Goal: Transaction & Acquisition: Purchase product/service

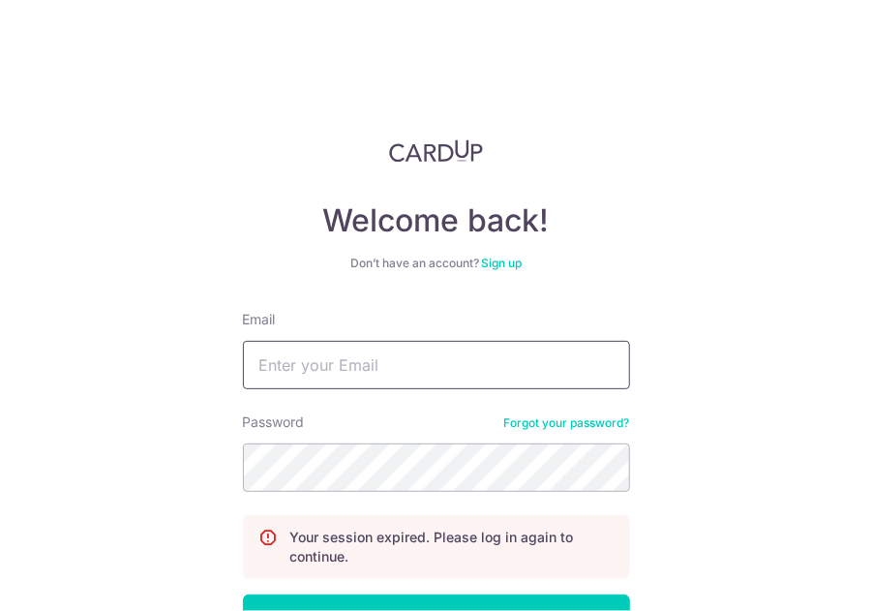
click at [416, 350] on input "Email" at bounding box center [436, 365] width 387 height 48
type input "[PERSON_NAME][EMAIL_ADDRESS][DOMAIN_NAME]"
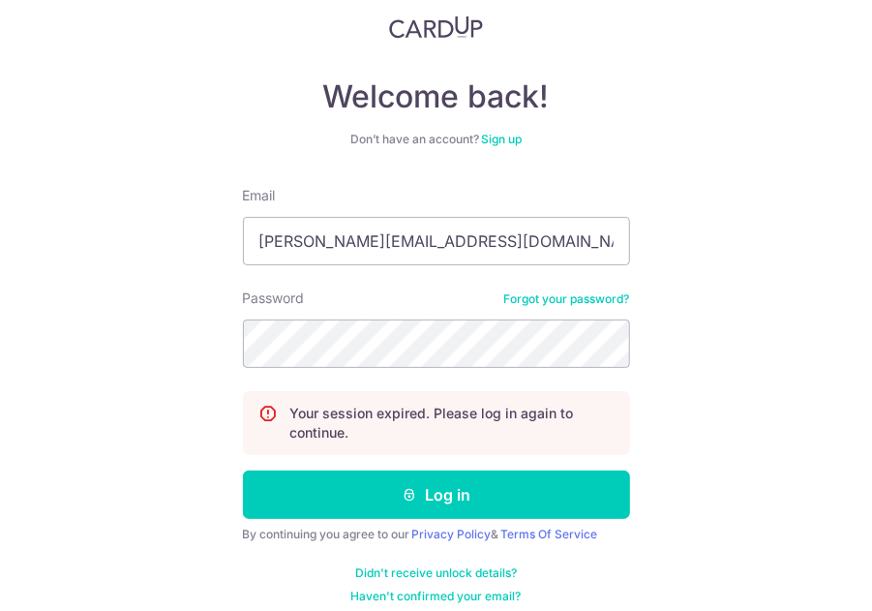
scroll to position [138, 0]
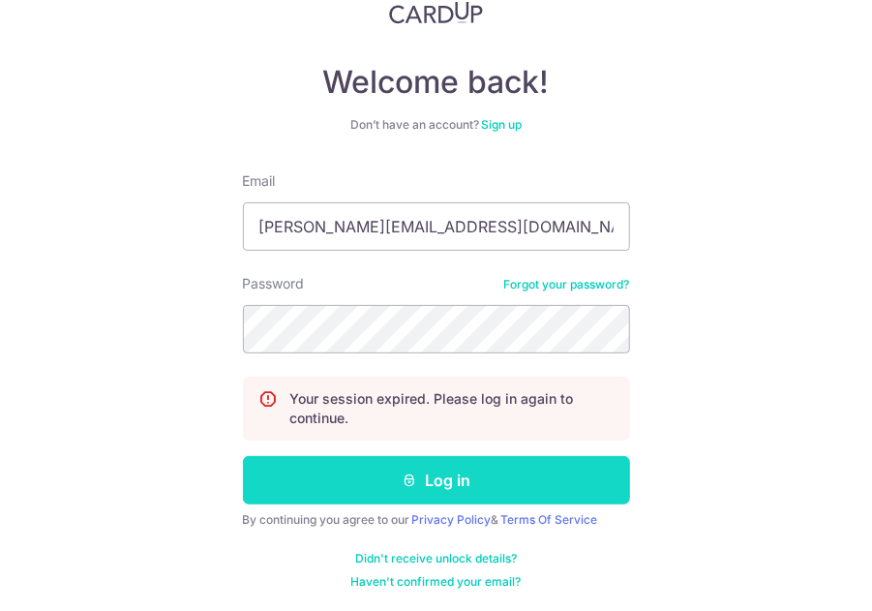
click at [415, 464] on button "Log in" at bounding box center [436, 480] width 387 height 48
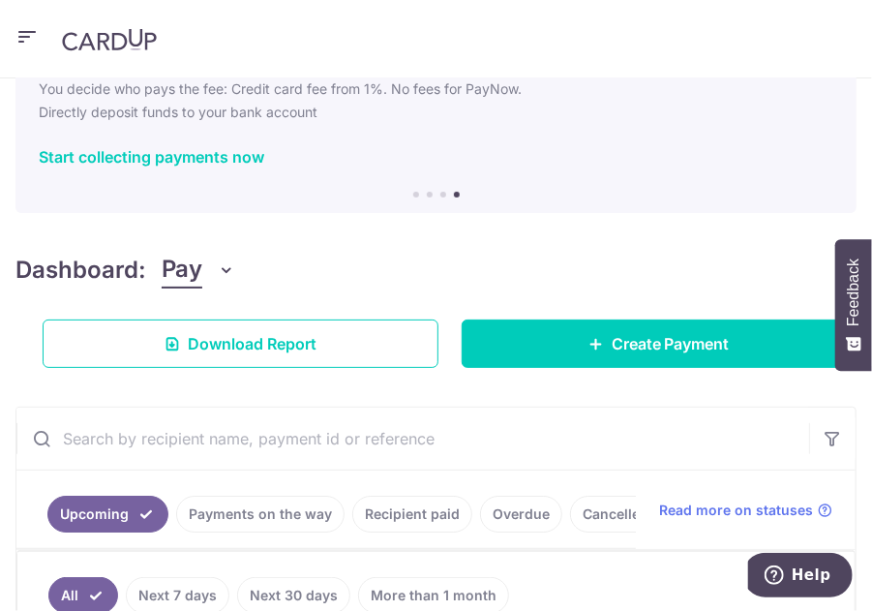
scroll to position [197, 0]
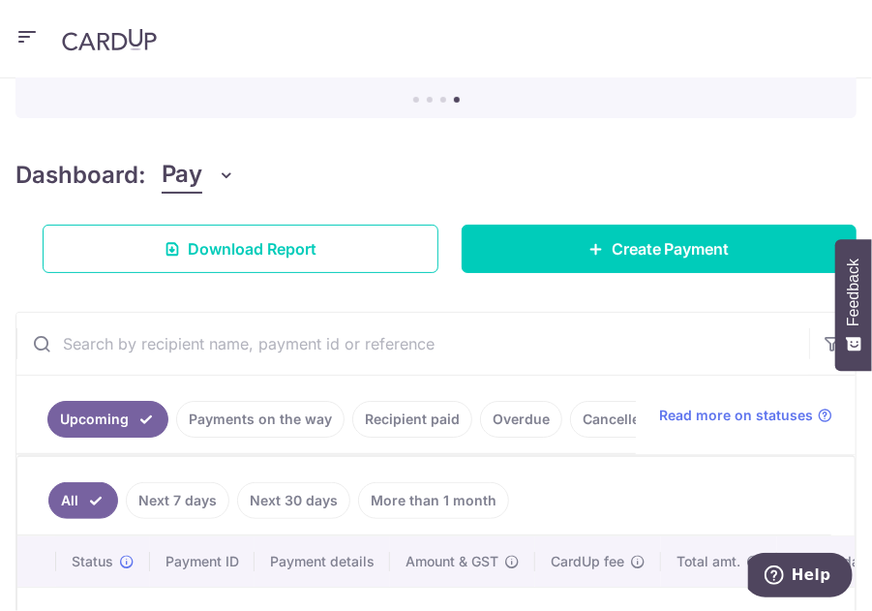
click at [578, 272] on div "× Pause Schedule Pause all future payments in this series Pause just this one p…" at bounding box center [436, 344] width 872 height 532
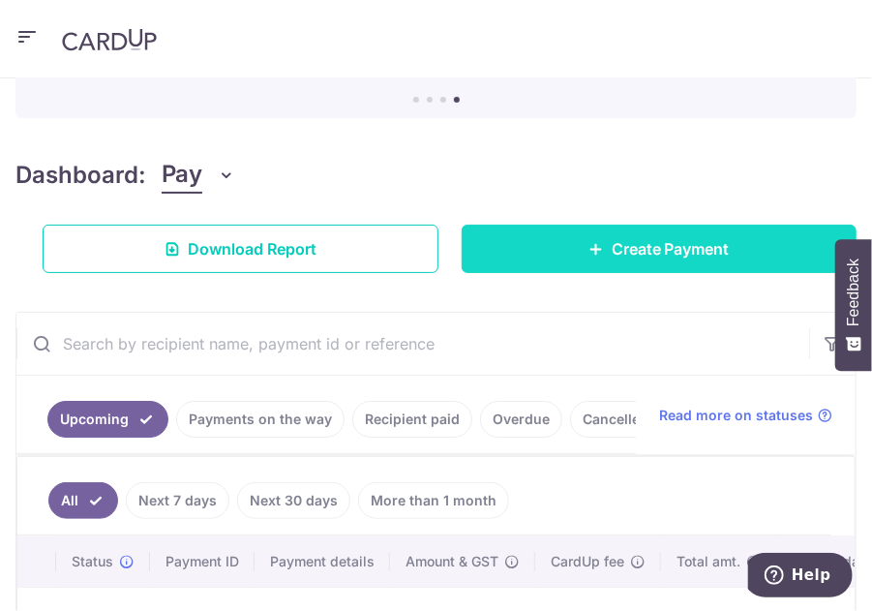
click at [579, 253] on link "Create Payment" at bounding box center [660, 249] width 396 height 48
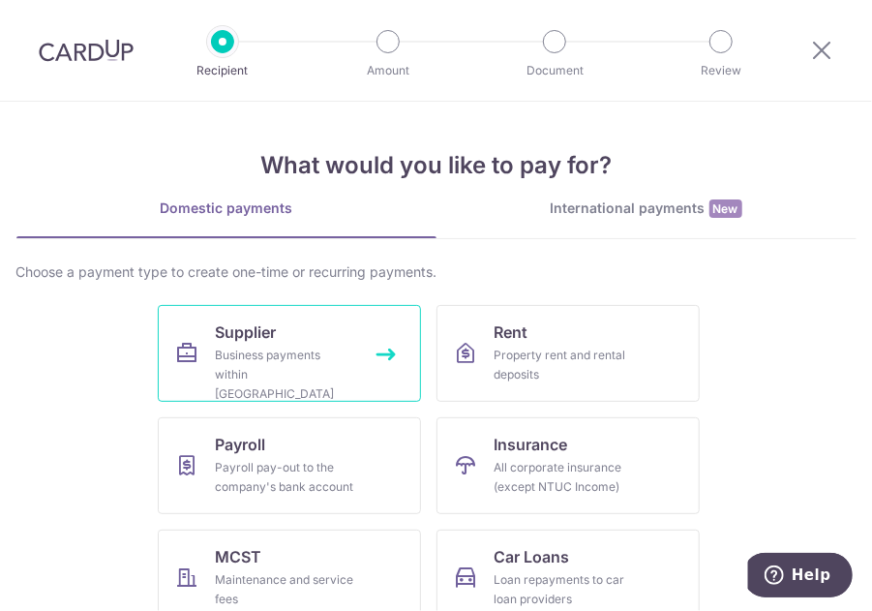
click at [240, 349] on div "Business payments within Singapore" at bounding box center [285, 375] width 139 height 58
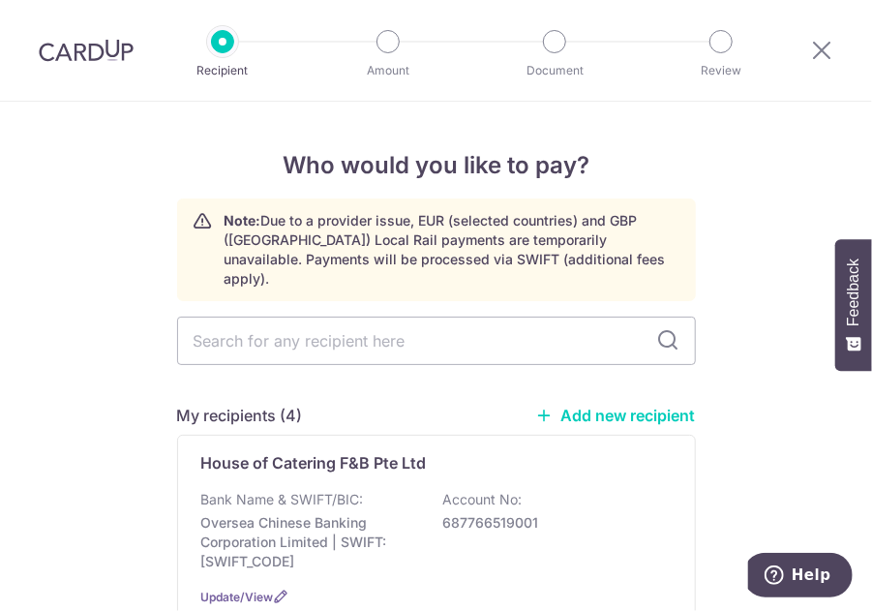
click at [623, 406] on link "Add new recipient" at bounding box center [616, 415] width 160 height 19
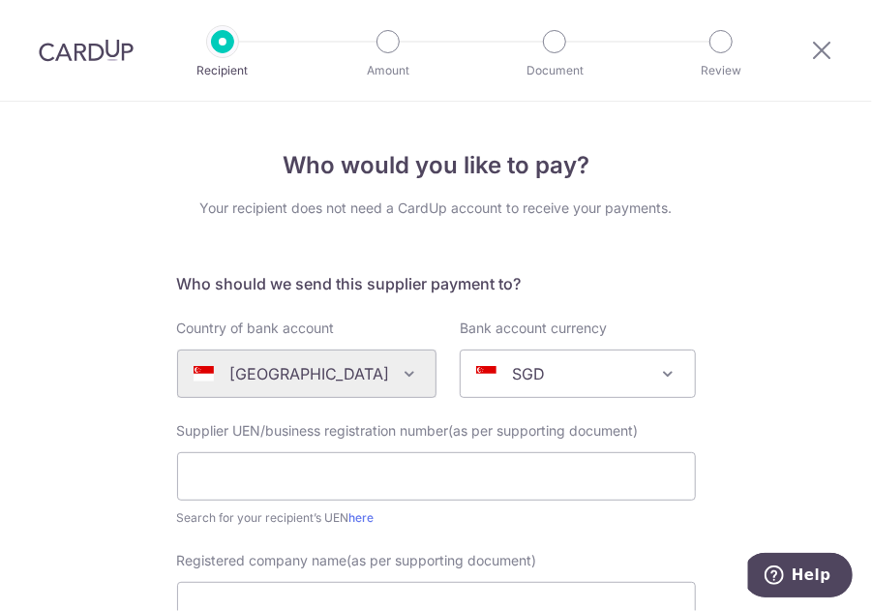
click at [259, 445] on div "Supplier UEN/business registration number(as per supporting document) Search fo…" at bounding box center [436, 474] width 519 height 106
click at [254, 470] on input "text" at bounding box center [436, 476] width 519 height 48
click at [403, 476] on input "text" at bounding box center [436, 476] width 519 height 48
click at [236, 481] on input "text" at bounding box center [436, 476] width 519 height 48
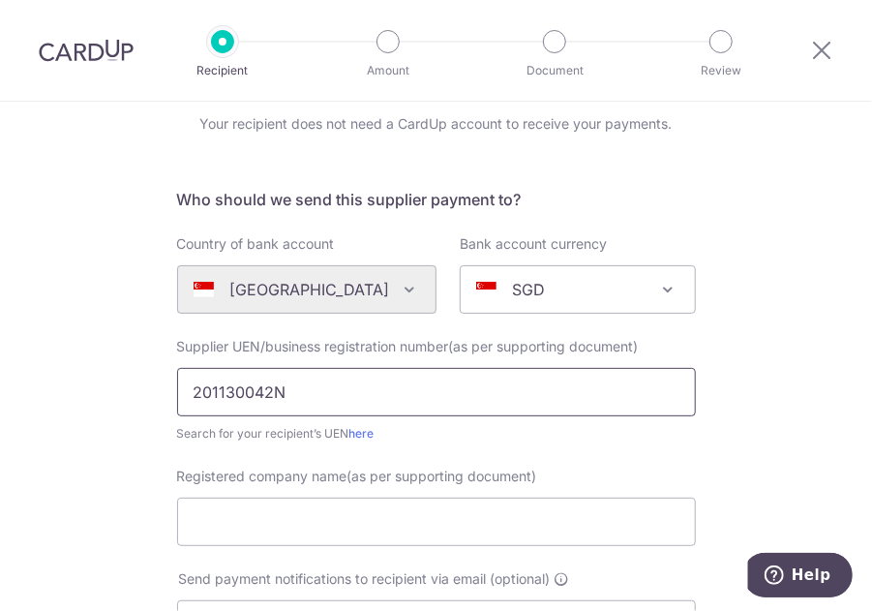
scroll to position [194, 0]
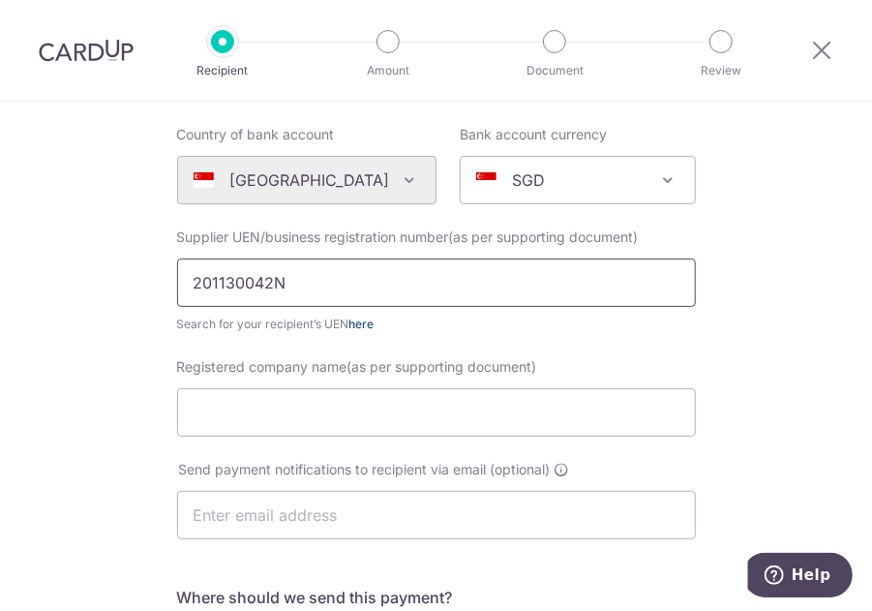
type input "201130042N"
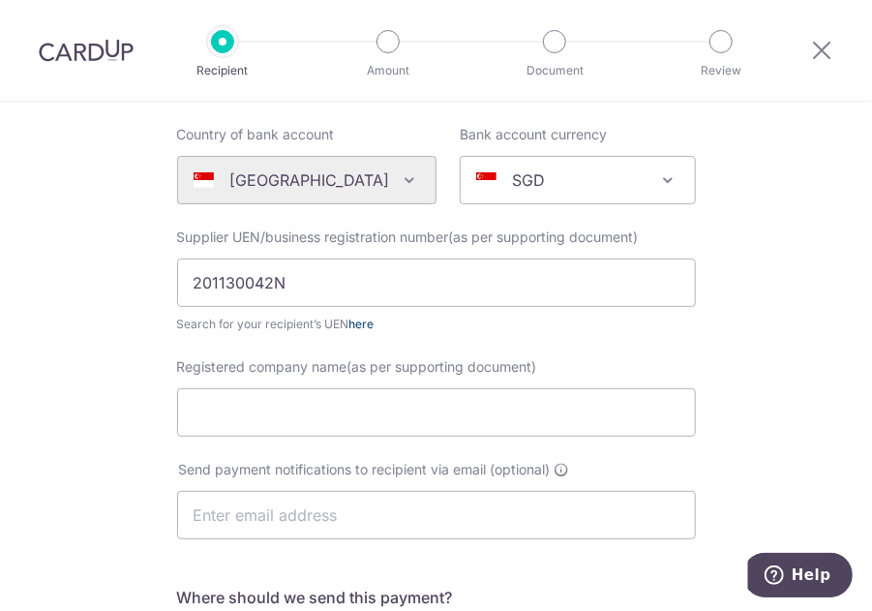
click at [354, 320] on link "here" at bounding box center [361, 324] width 25 height 15
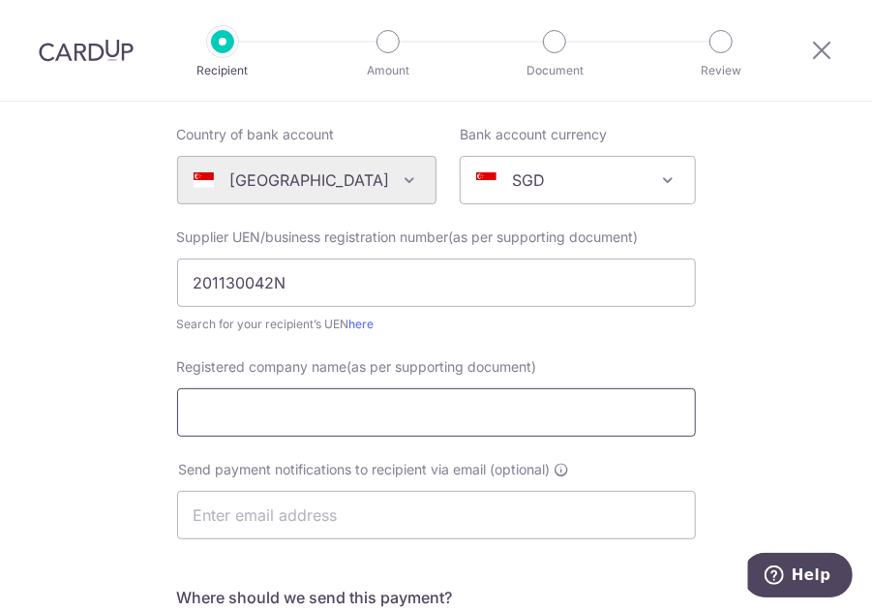
click at [269, 400] on input "Registered company name(as per supporting document)" at bounding box center [436, 412] width 519 height 48
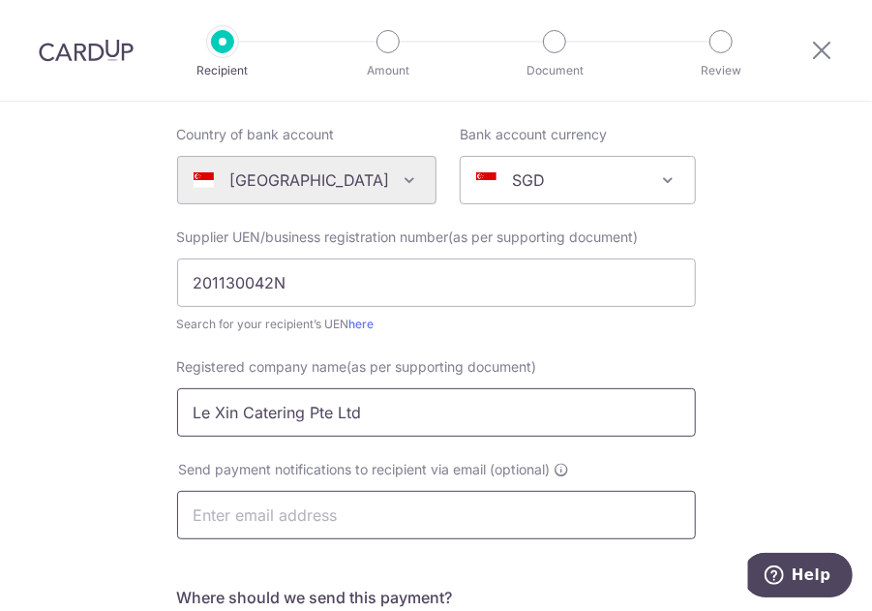
type input "Le Xin Catering Pte Ltd"
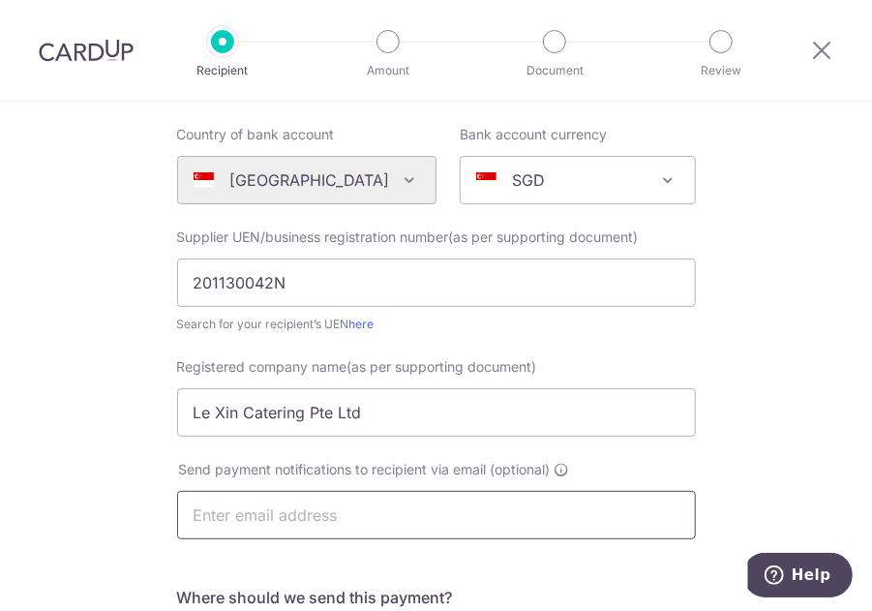
click at [300, 514] on input "text" at bounding box center [436, 515] width 519 height 48
type input "thomas@laohuotang.com.sg"
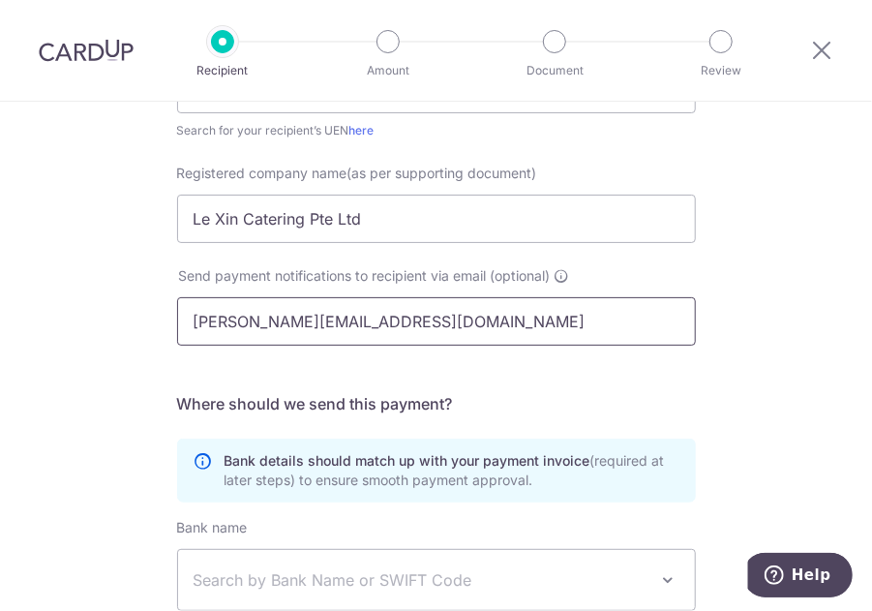
scroll to position [484, 0]
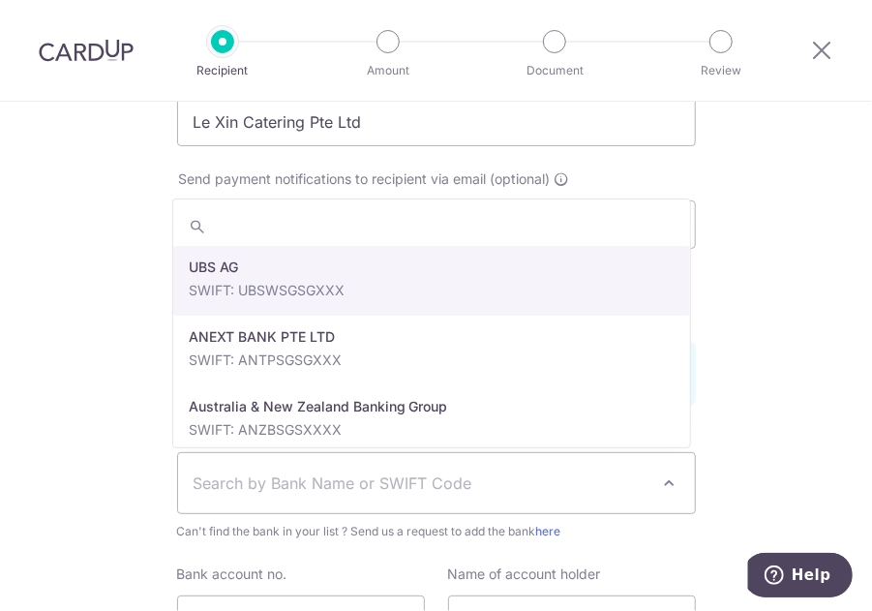
click at [211, 476] on span "Search by Bank Name or SWIFT Code" at bounding box center [421, 482] width 455 height 23
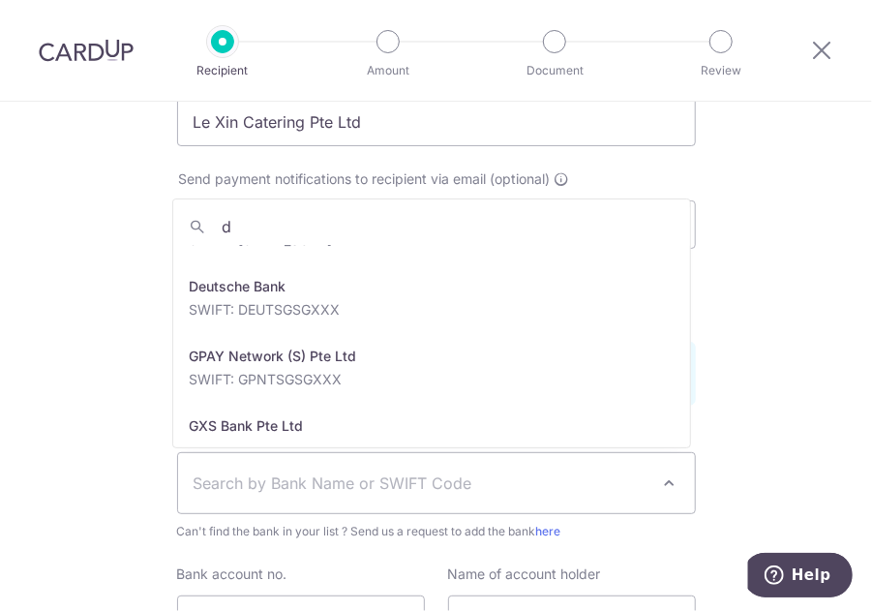
scroll to position [0, 0]
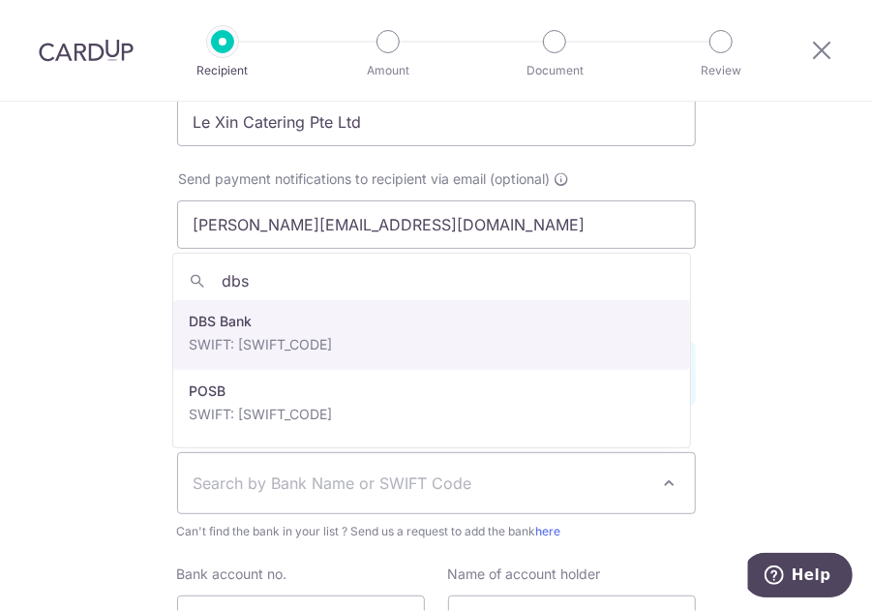
type input "dbs"
select select "6"
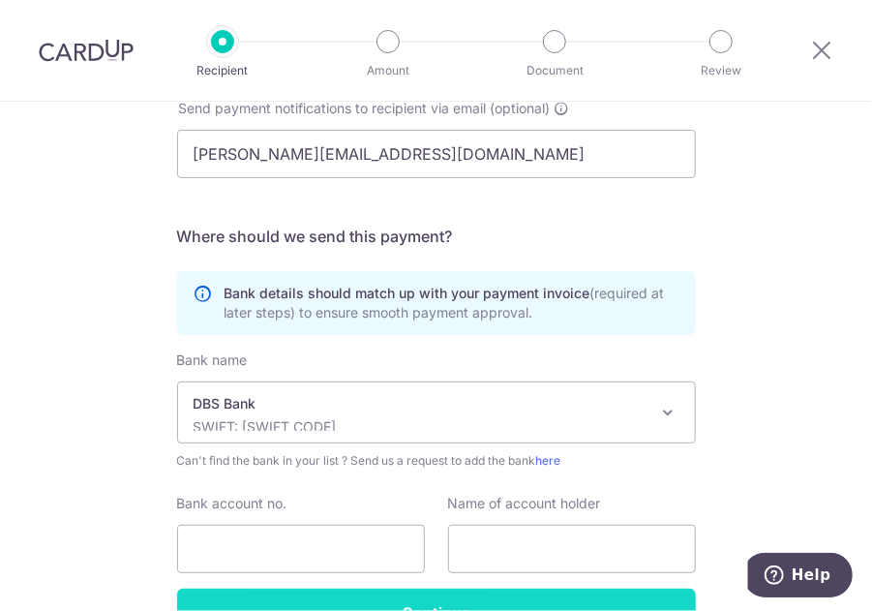
scroll to position [670, 0]
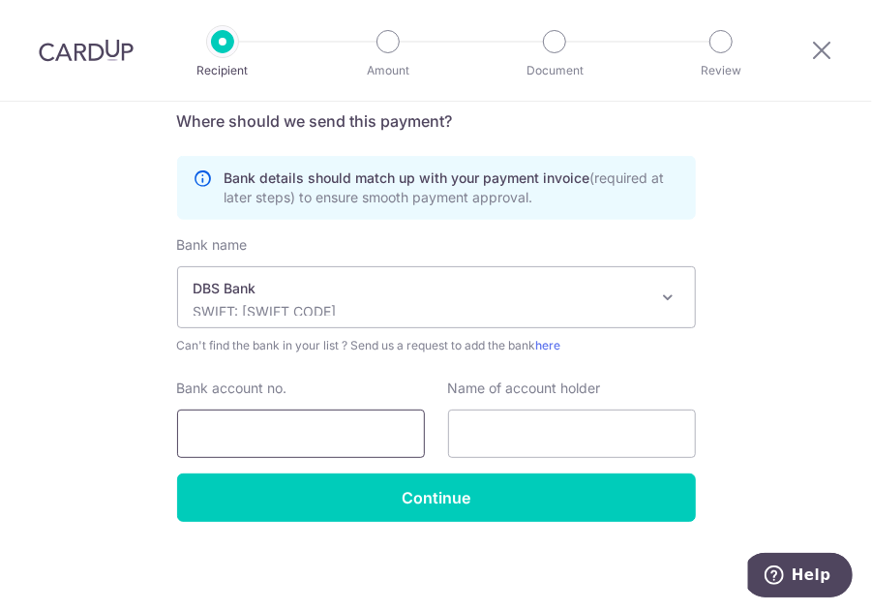
click at [264, 421] on input "Bank account no." at bounding box center [301, 434] width 248 height 48
type input "0259045925"
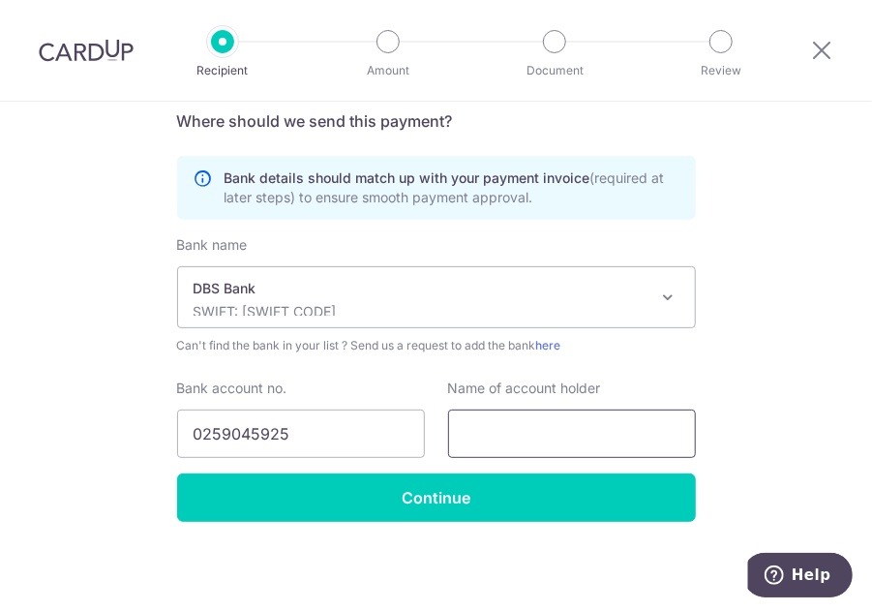
click at [530, 434] on input "text" at bounding box center [572, 434] width 248 height 48
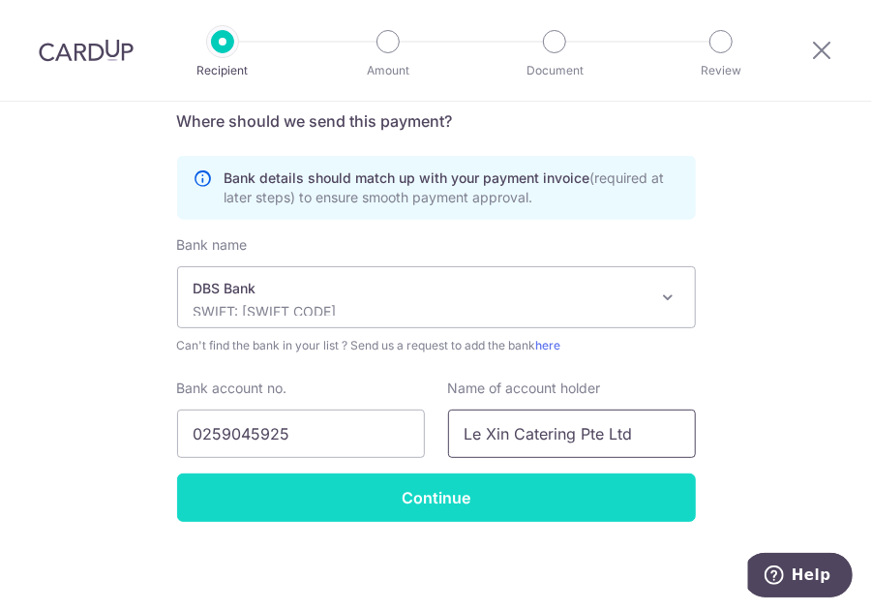
type input "Le Xin Catering Pte Ltd"
click at [428, 502] on input "Continue" at bounding box center [436, 497] width 519 height 48
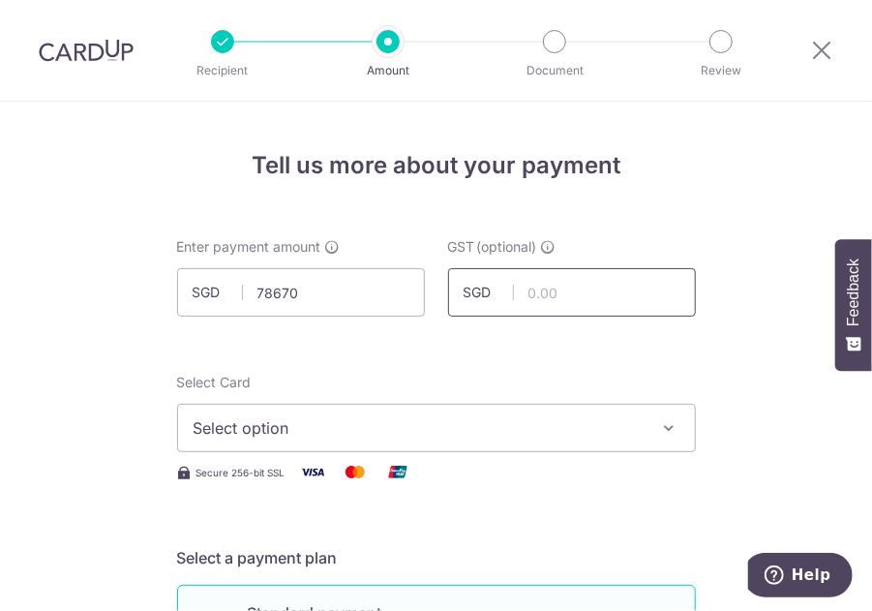
type input "78,670.00"
click at [470, 302] on input "text" at bounding box center [572, 292] width 248 height 48
click at [283, 427] on span "Select option" at bounding box center [419, 427] width 451 height 23
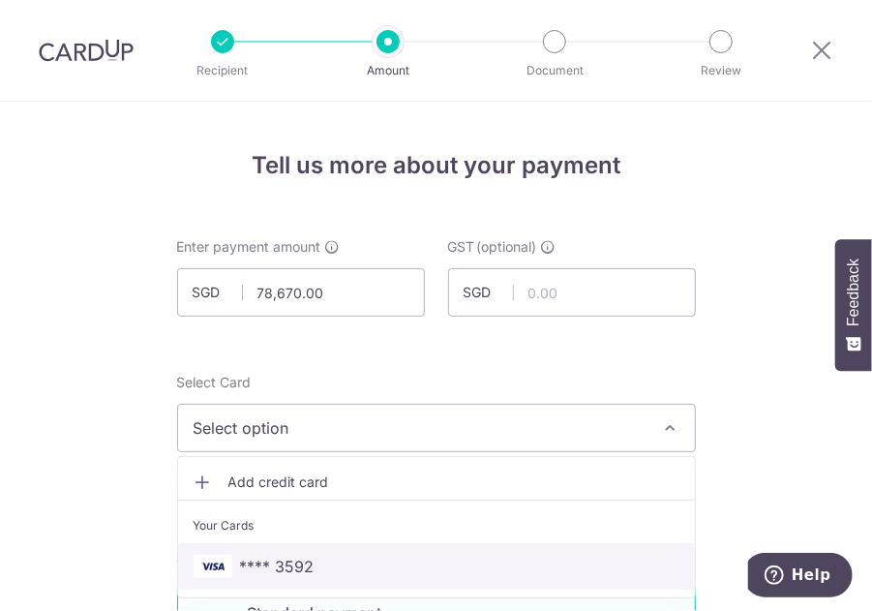
click at [296, 555] on span "**** 3592" at bounding box center [277, 566] width 75 height 23
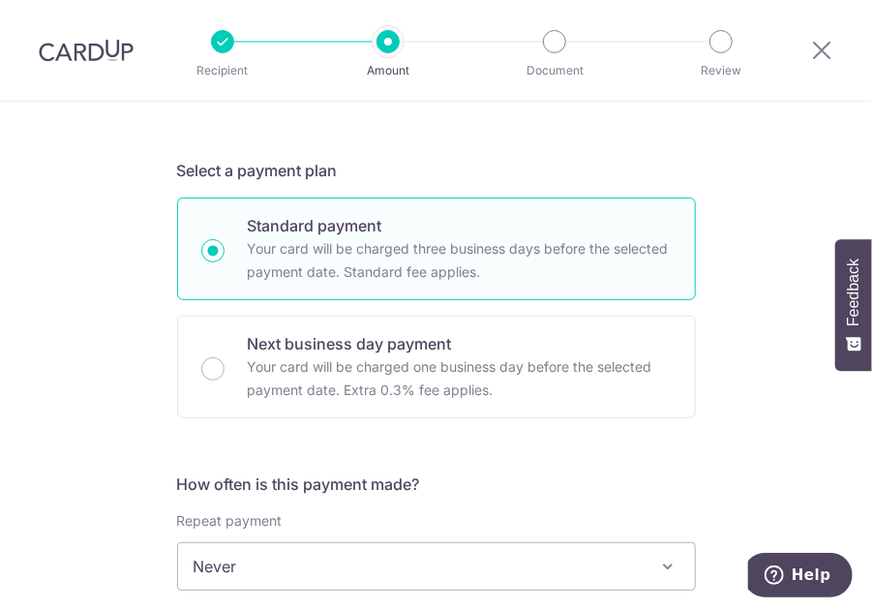
scroll to position [581, 0]
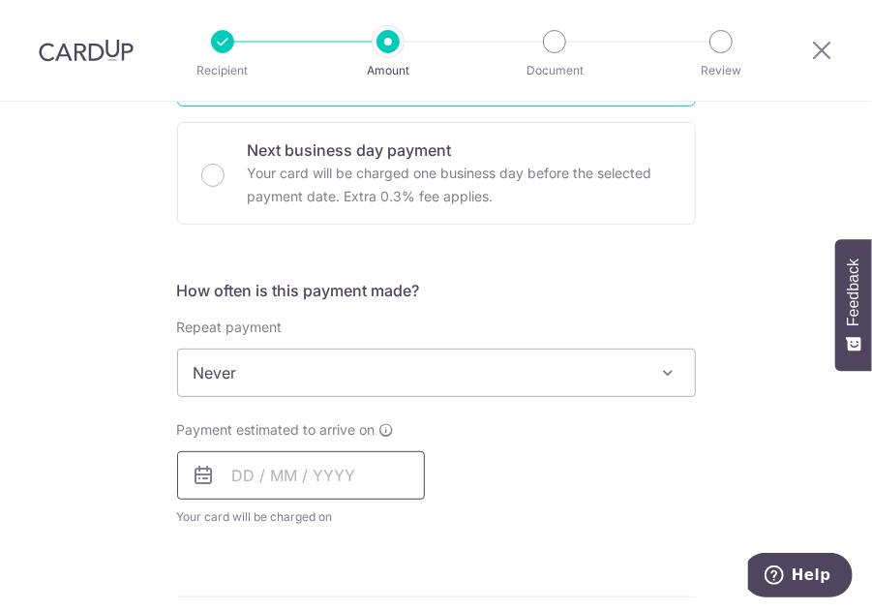
click at [216, 468] on input "text" at bounding box center [301, 475] width 248 height 48
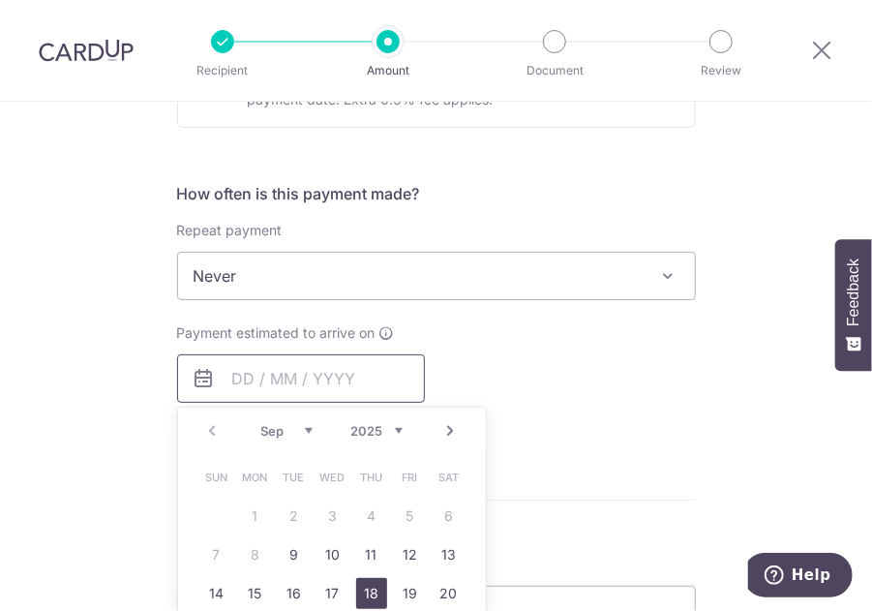
scroll to position [774, 0]
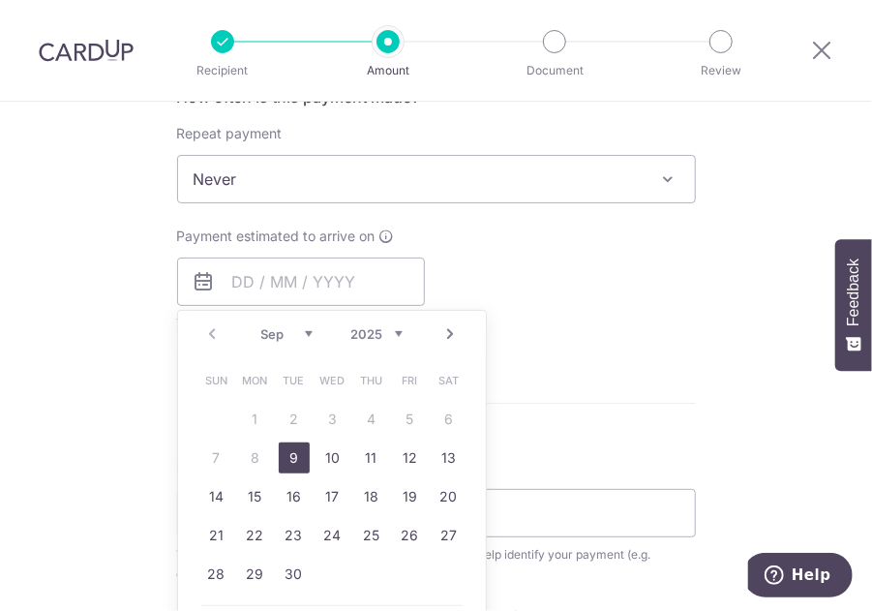
click at [291, 466] on link "9" at bounding box center [294, 457] width 31 height 31
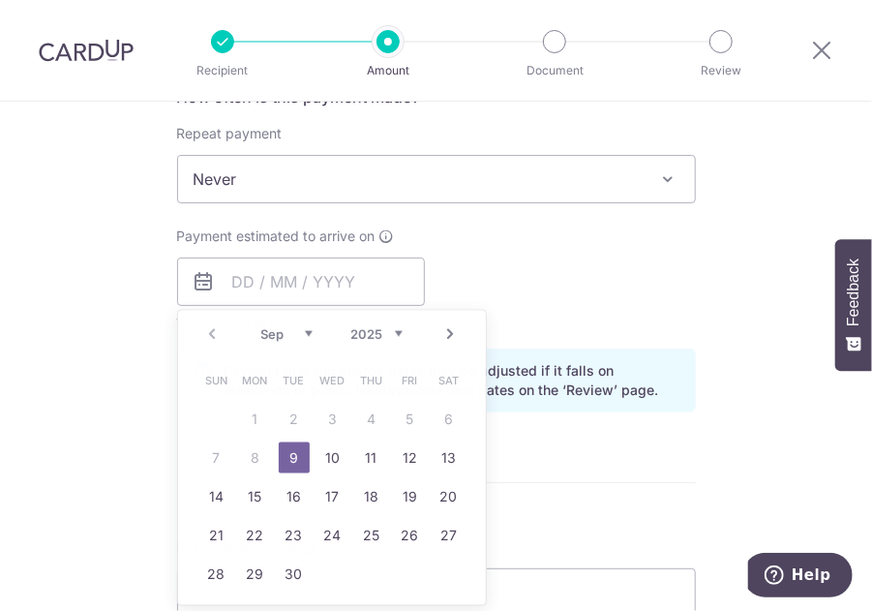
type input "[DATE]"
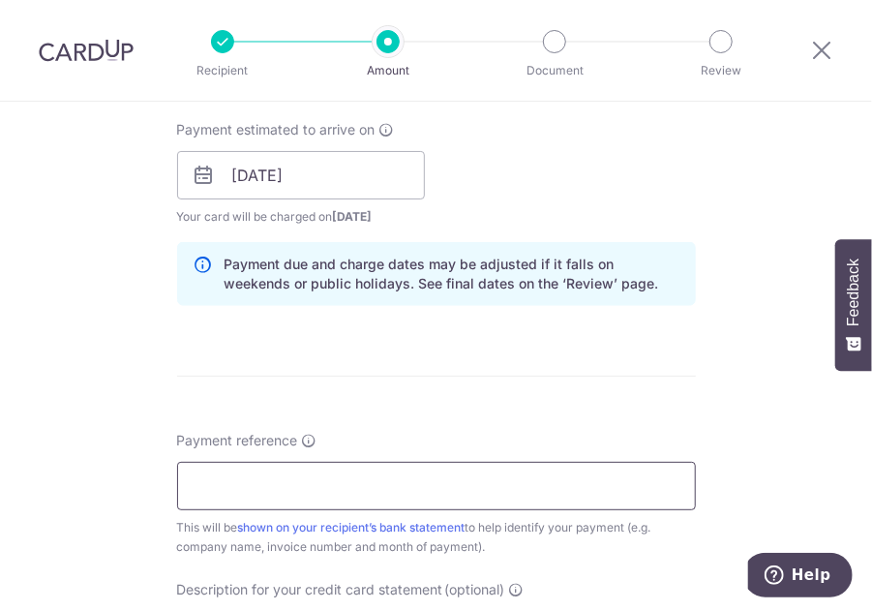
scroll to position [968, 0]
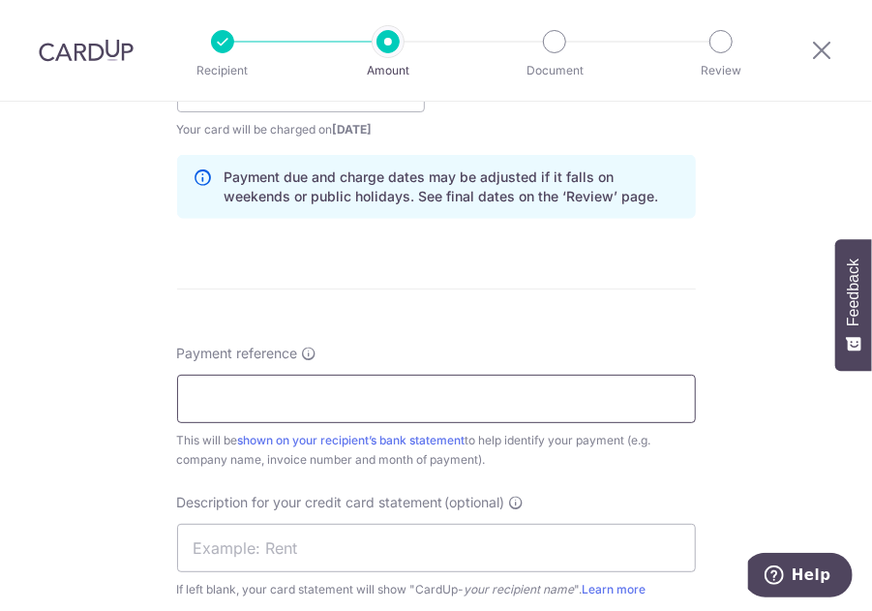
click at [270, 399] on input "Payment reference" at bounding box center [436, 399] width 519 height 48
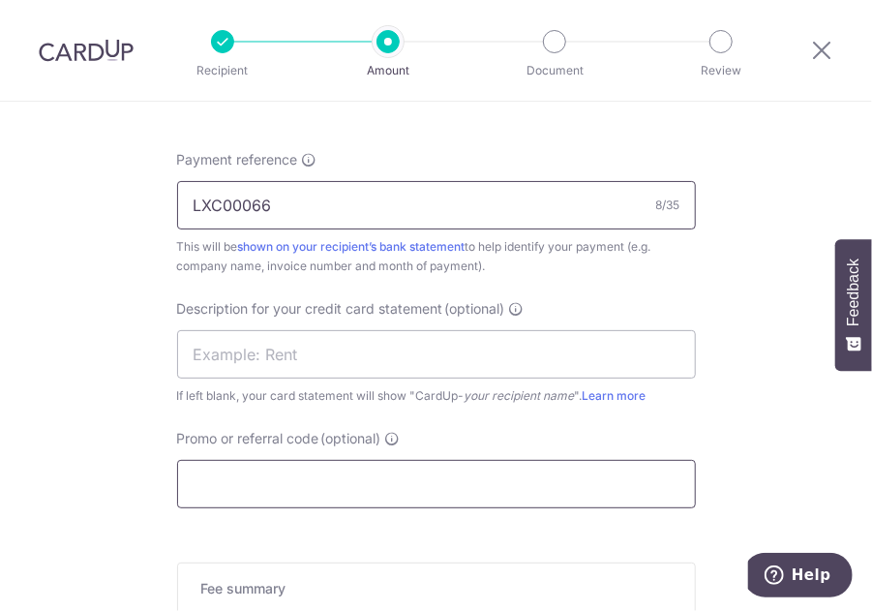
type input "LXC00066"
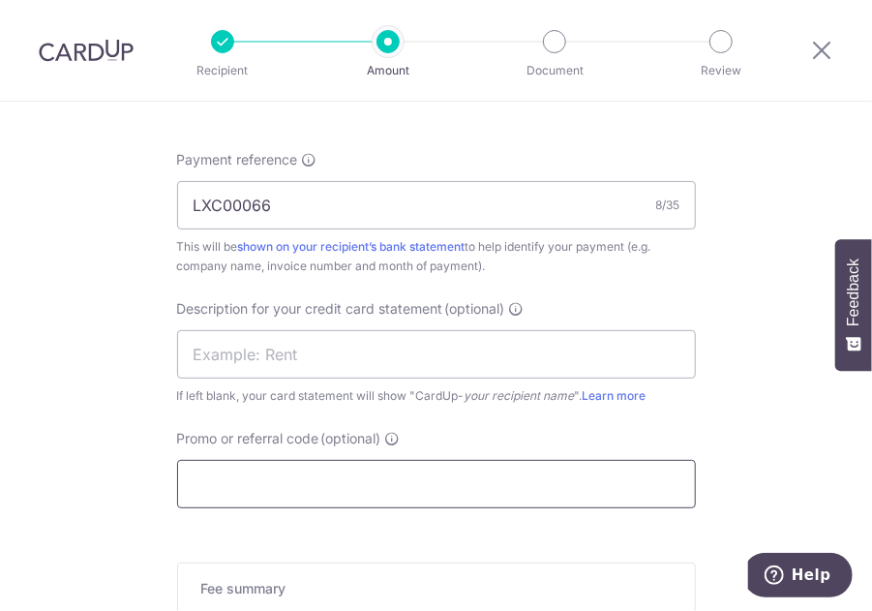
click at [261, 475] on input "Promo or referral code (optional)" at bounding box center [436, 484] width 519 height 48
click at [251, 471] on input "Promo or referral code (optional)" at bounding box center [436, 484] width 519 height 48
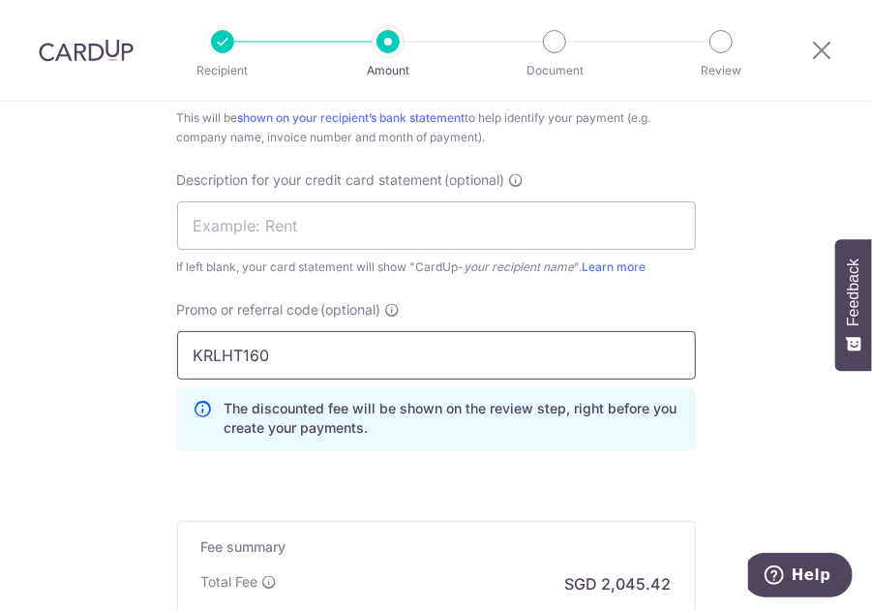
scroll to position [1452, 0]
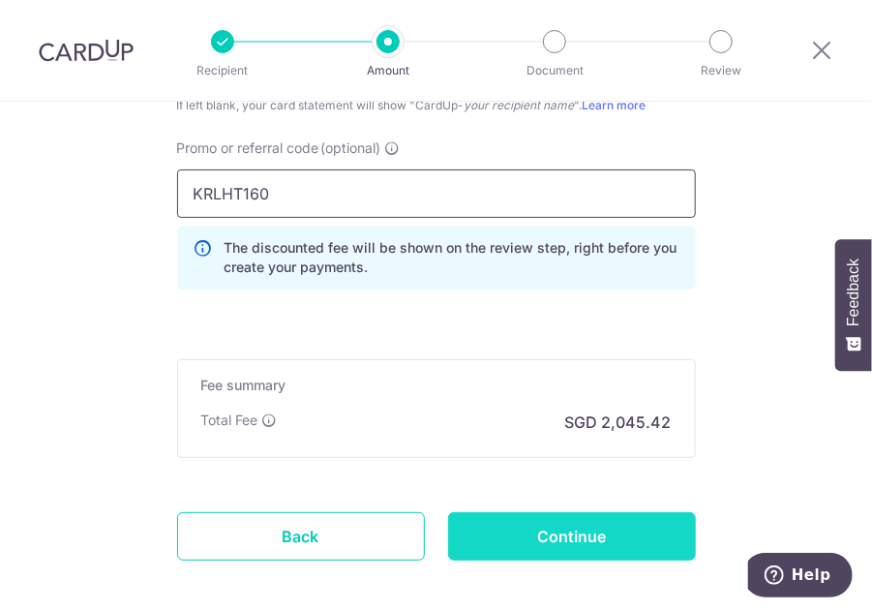
type input "KRLHT160"
click at [500, 514] on input "Continue" at bounding box center [572, 536] width 248 height 48
type input "Create Schedule"
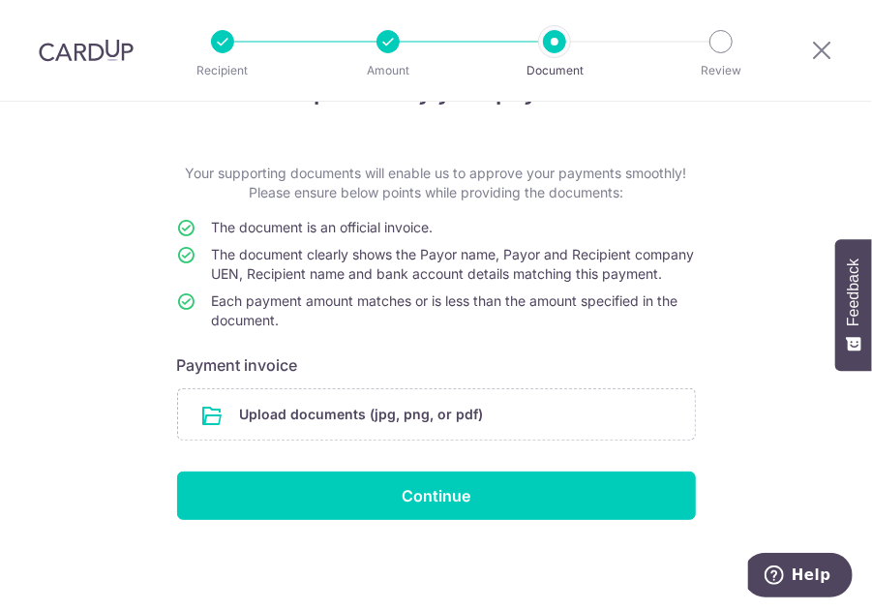
scroll to position [91, 0]
click at [354, 414] on input "file" at bounding box center [436, 414] width 517 height 50
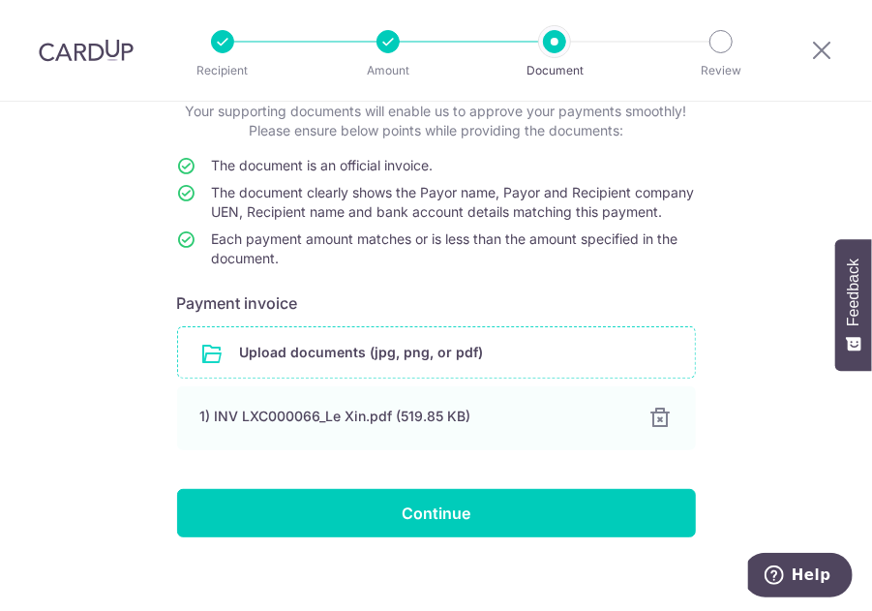
scroll to position [170, 0]
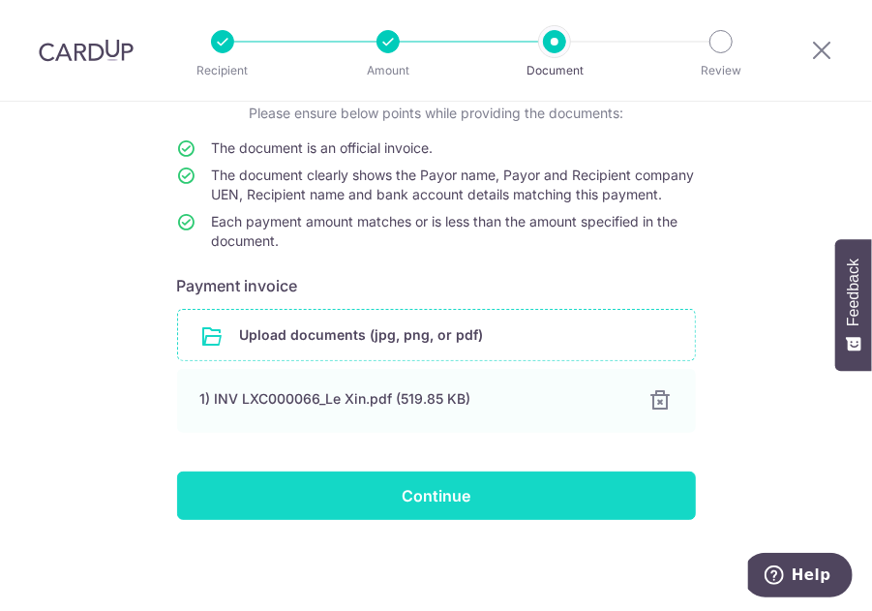
click at [431, 479] on input "Continue" at bounding box center [436, 495] width 519 height 48
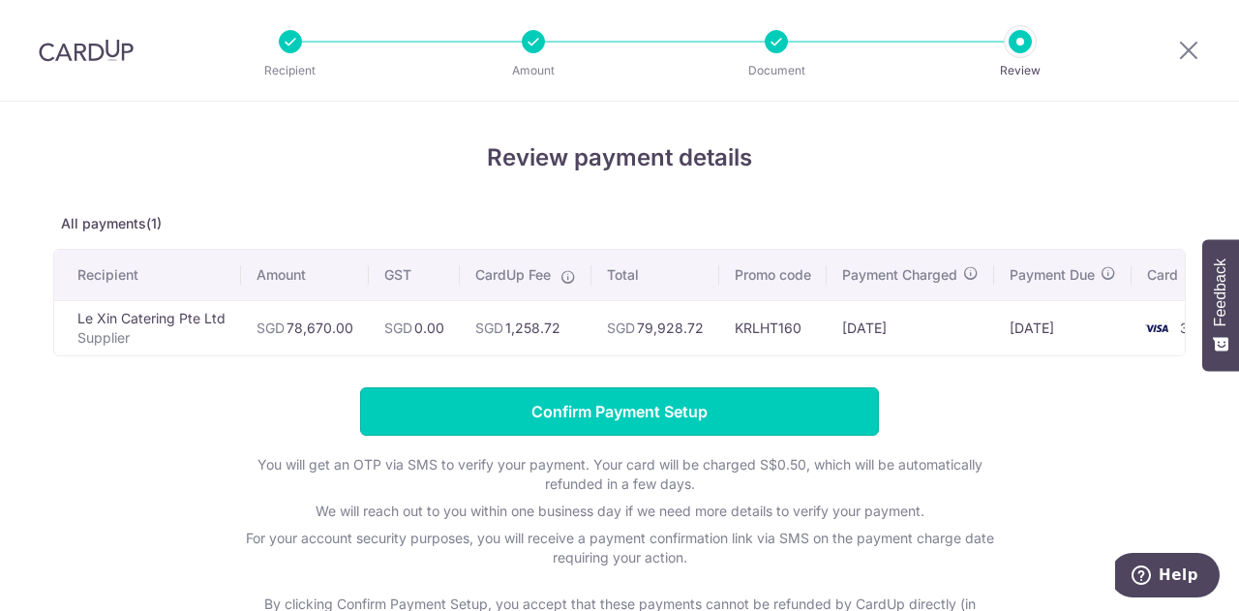
click at [749, 402] on input "Confirm Payment Setup" at bounding box center [619, 411] width 519 height 48
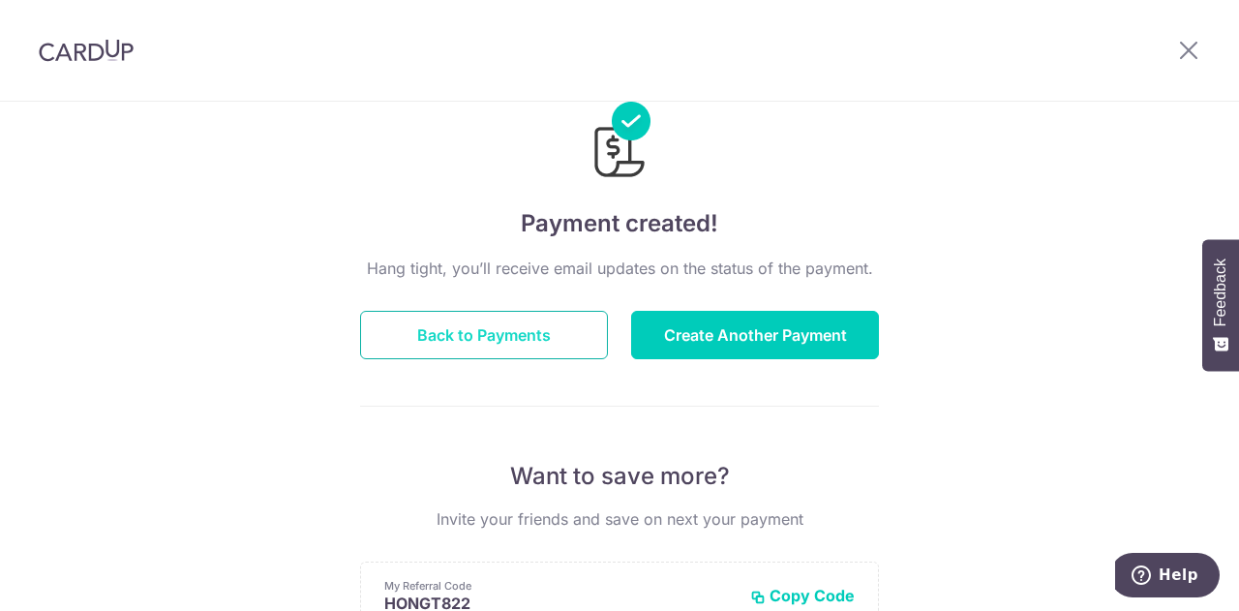
scroll to position [97, 0]
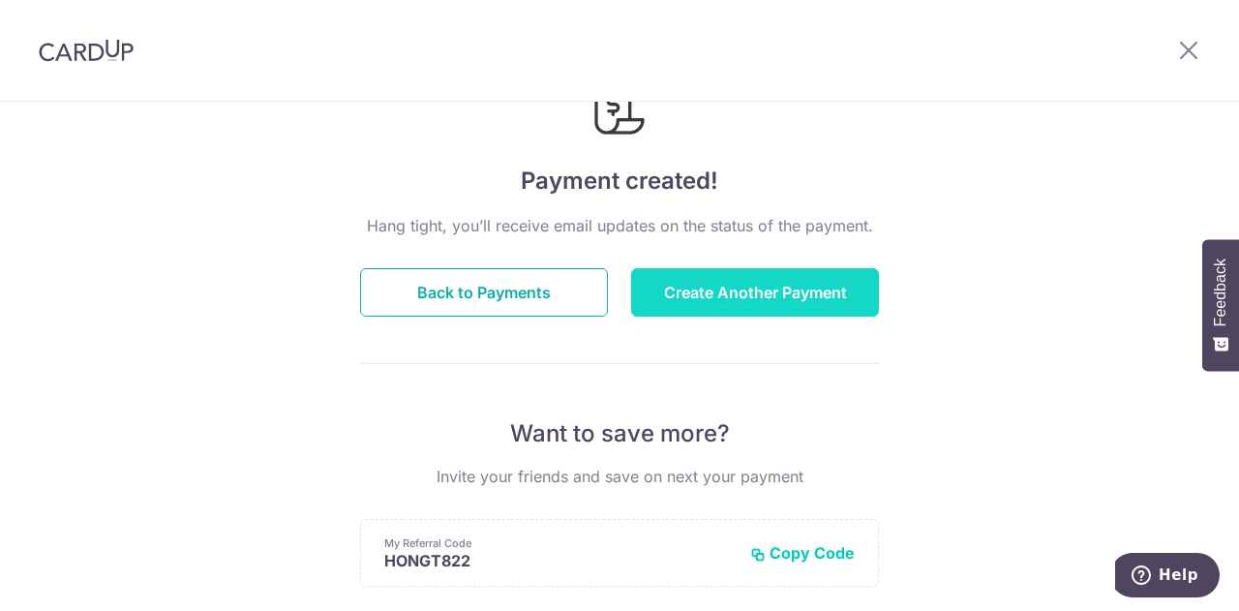
drag, startPoint x: 490, startPoint y: 293, endPoint x: 647, endPoint y: 308, distance: 157.5
click at [491, 293] on button "Back to Payments" at bounding box center [484, 292] width 248 height 48
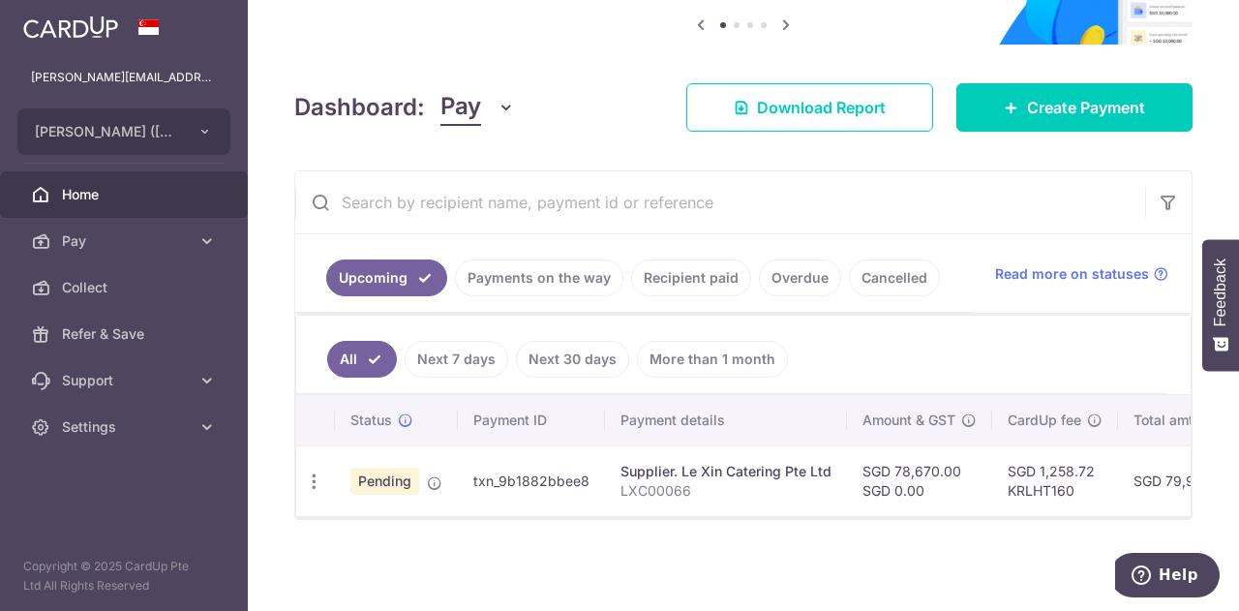
scroll to position [206, 0]
click at [563, 276] on link "Payments on the way" at bounding box center [539, 277] width 168 height 37
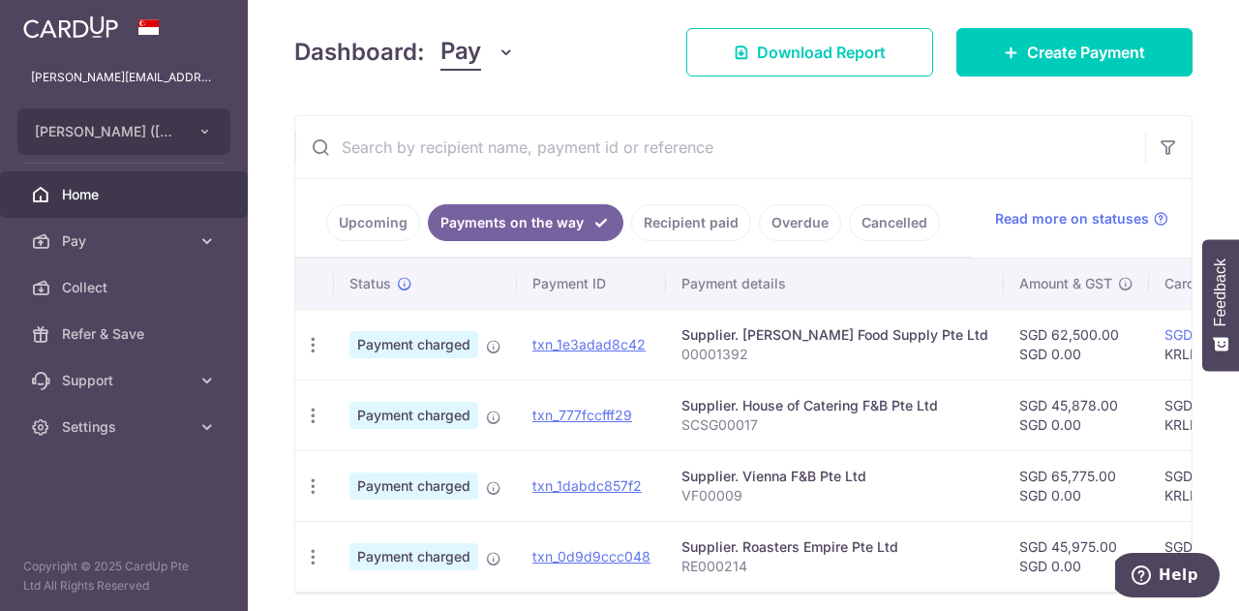
scroll to position [337, 0]
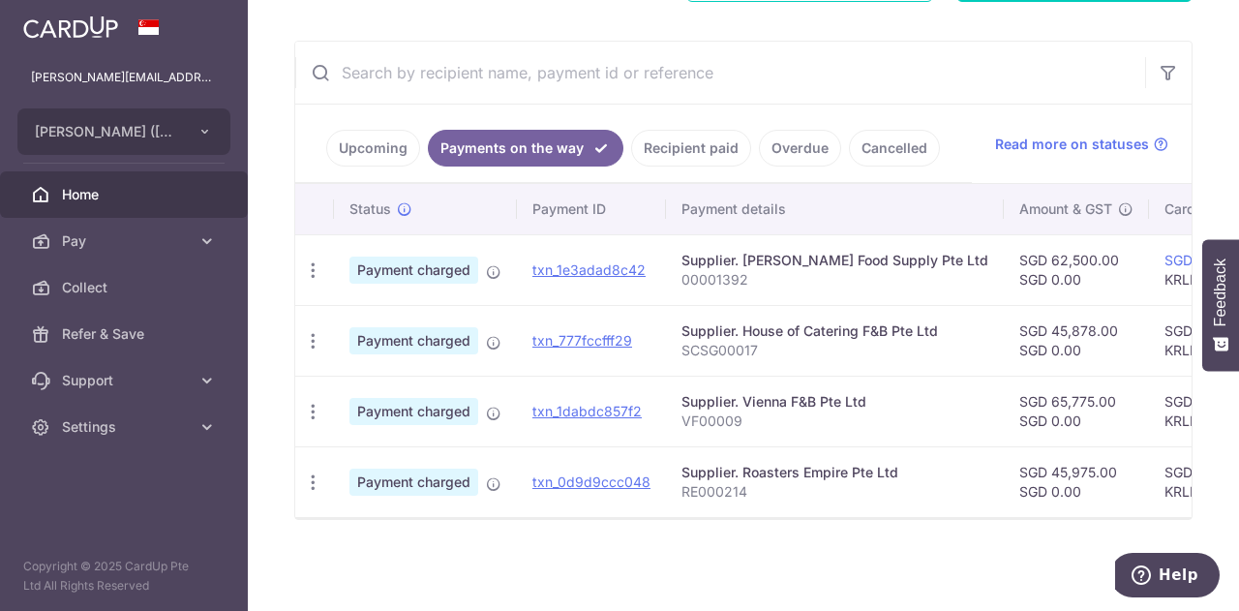
click at [377, 137] on link "Upcoming" at bounding box center [373, 148] width 94 height 37
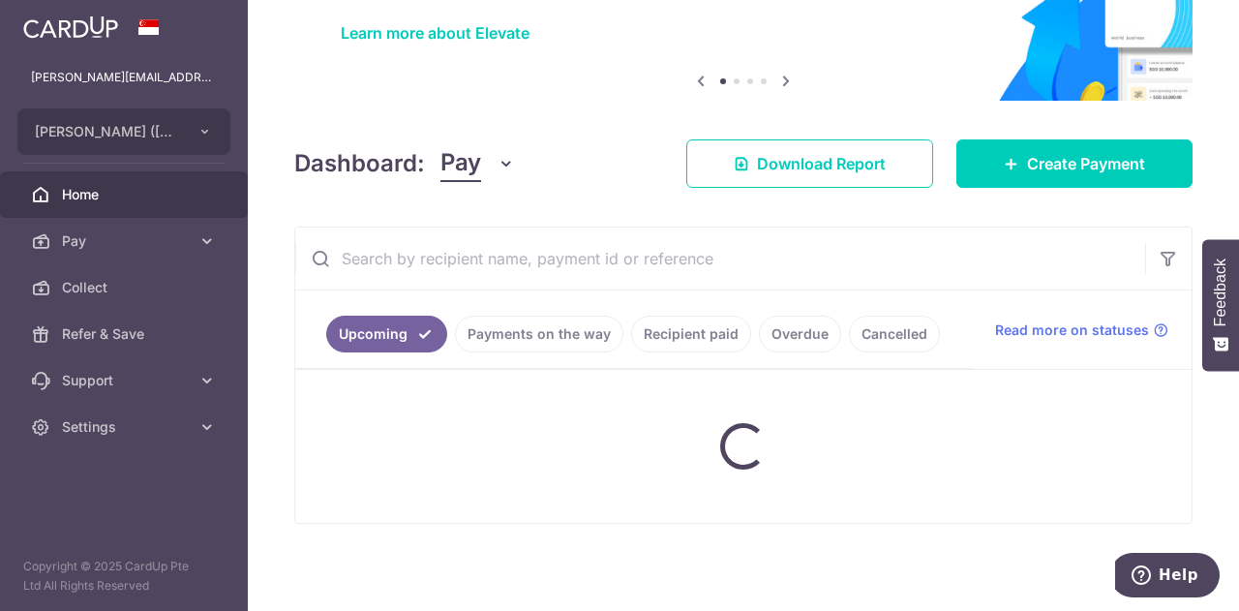
scroll to position [206, 0]
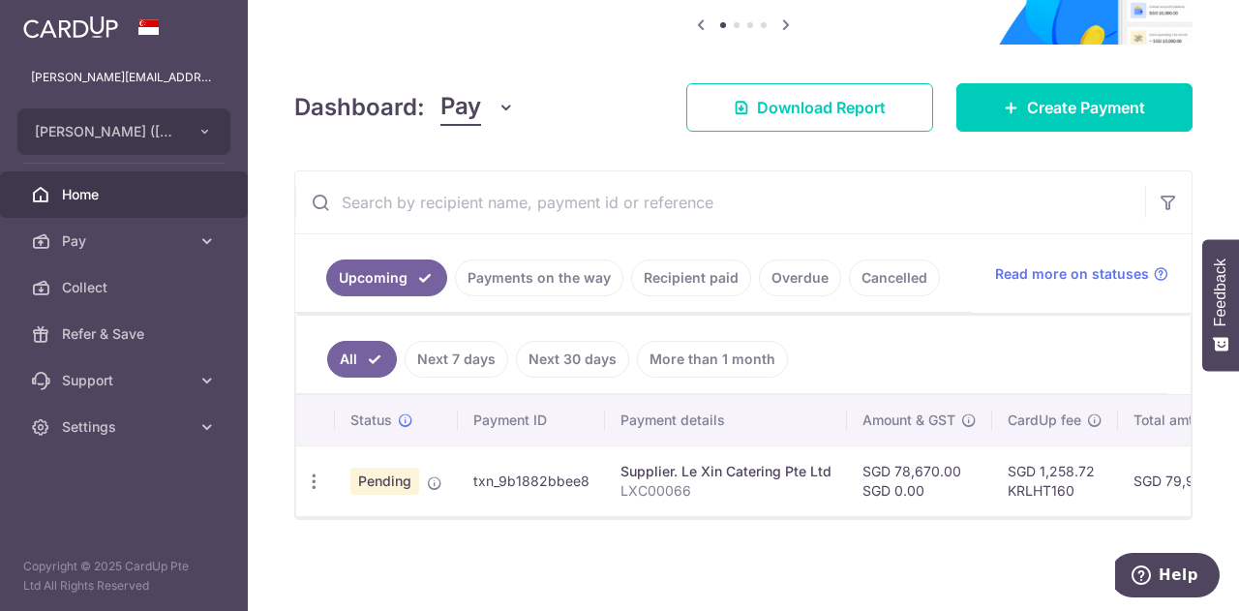
click at [564, 278] on link "Payments on the way" at bounding box center [539, 277] width 168 height 37
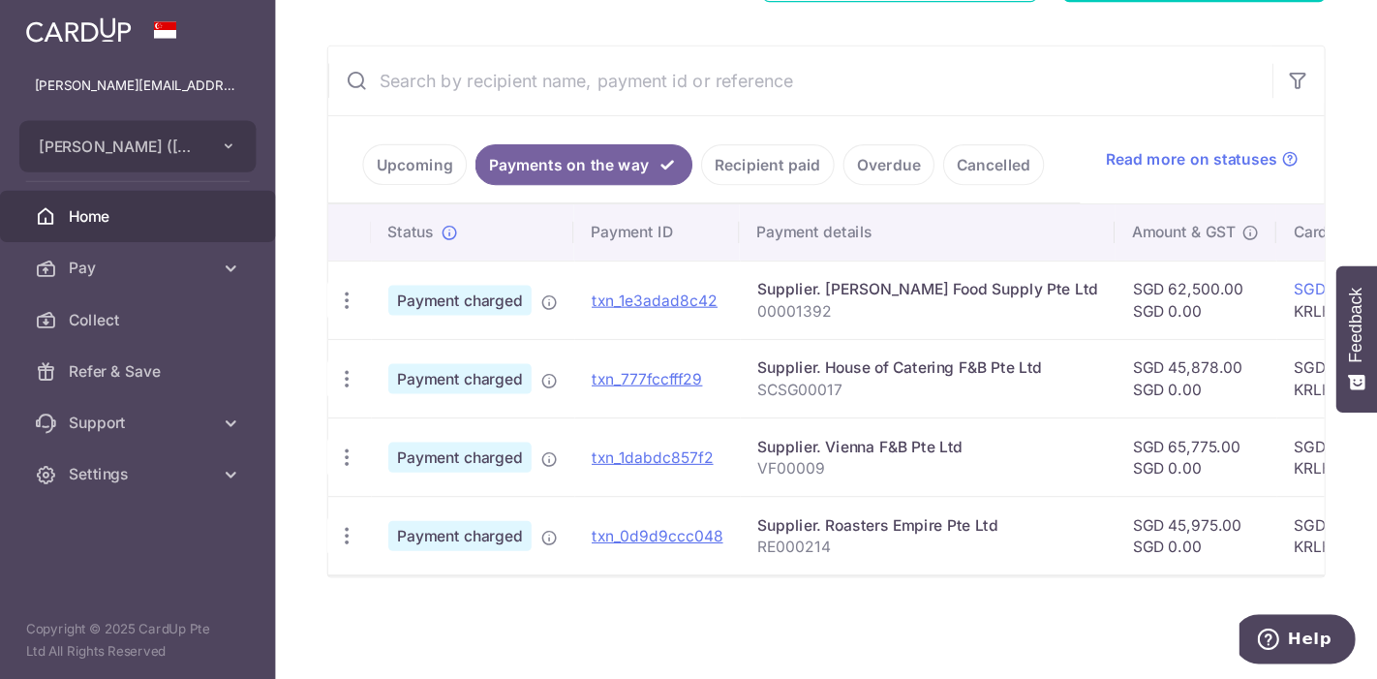
scroll to position [271, 0]
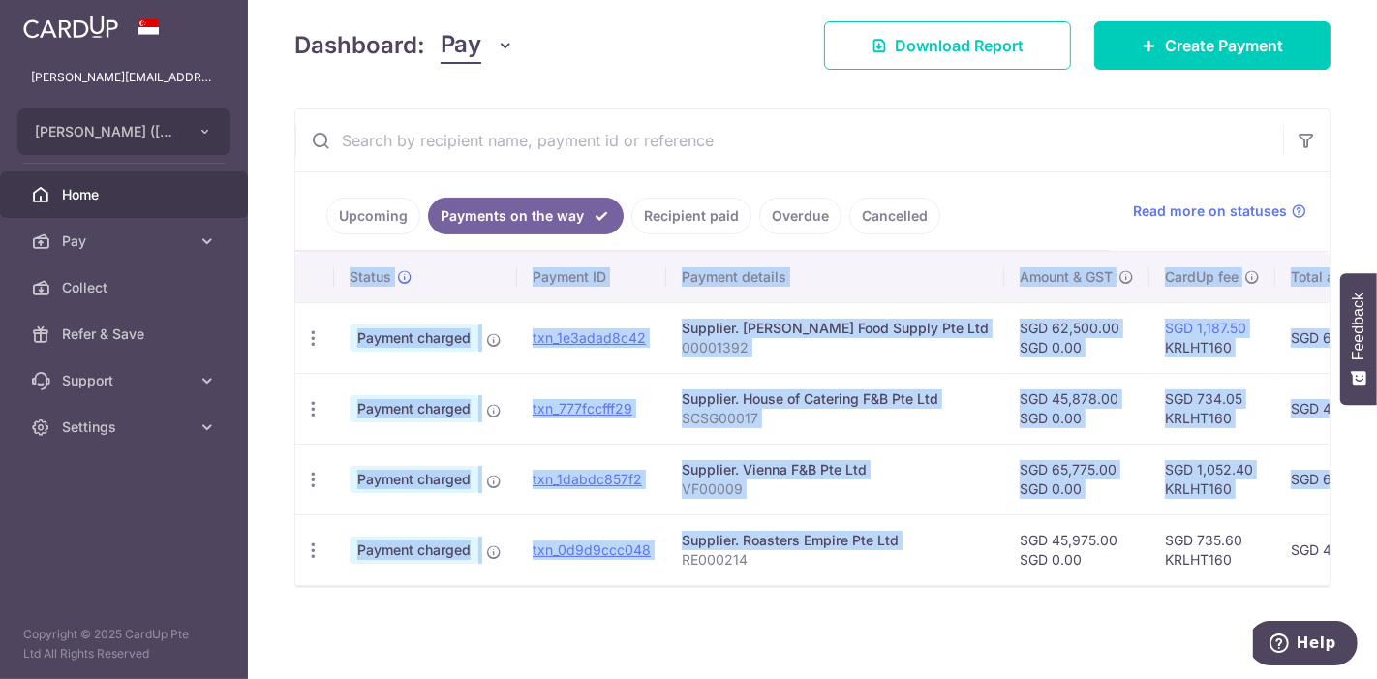
drag, startPoint x: 977, startPoint y: 573, endPoint x: 1185, endPoint y: 582, distance: 208.3
click at [1185, 582] on div "Status Payment ID Payment details Amount & GST CardUp fee Total amt. Charge dat…" at bounding box center [812, 418] width 1034 height 333
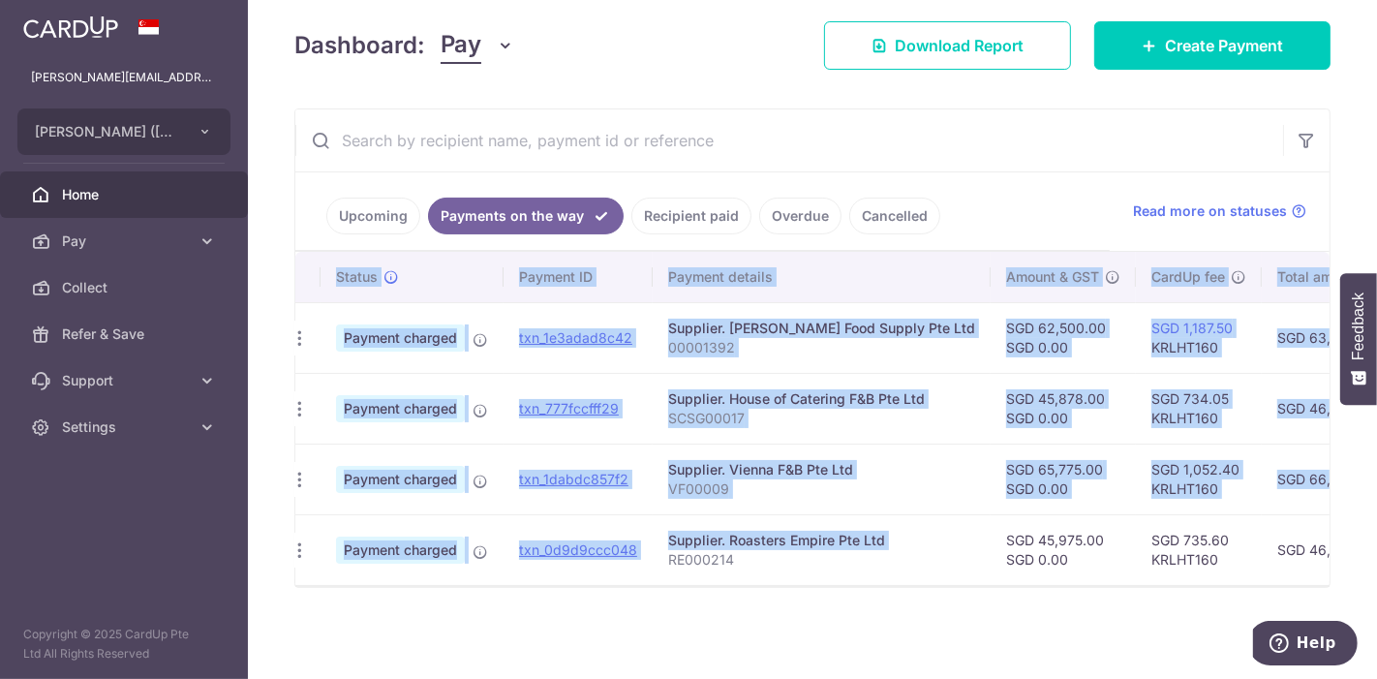
scroll to position [0, 0]
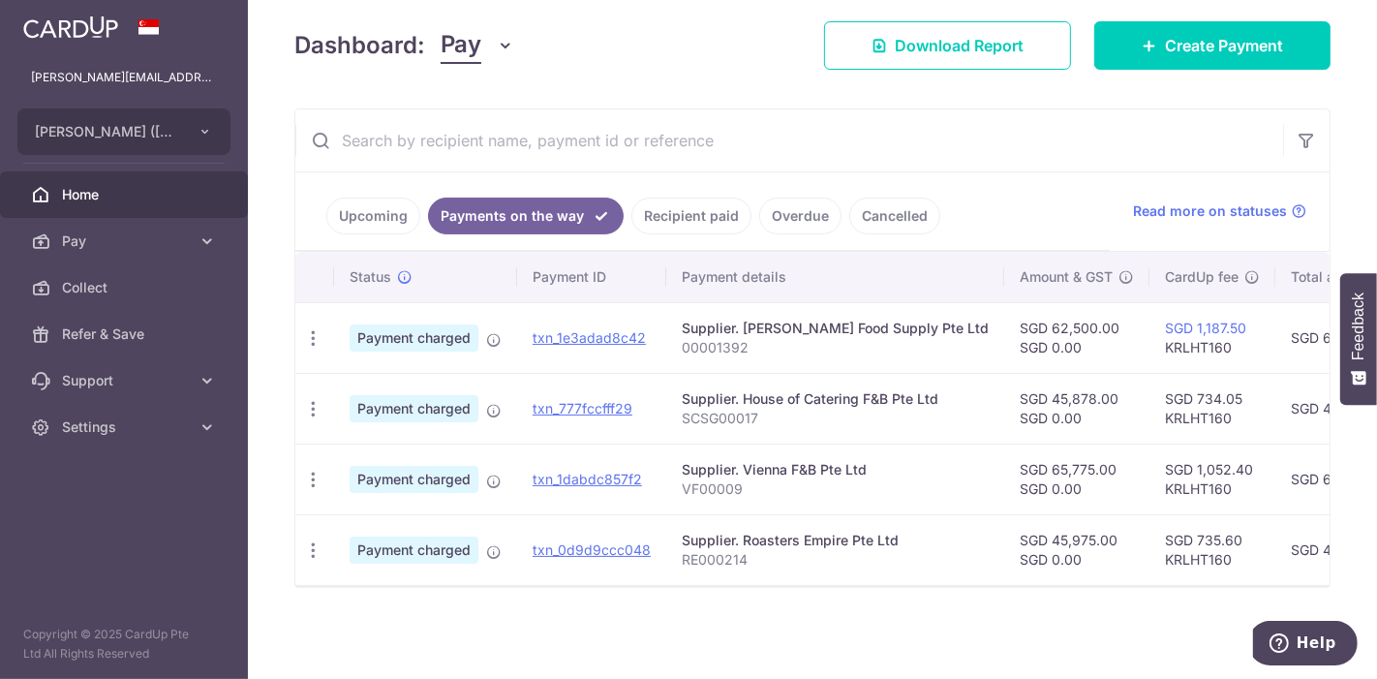
click at [1010, 610] on div "× Pause Schedule Pause all future payments in this series Pause just this one p…" at bounding box center [812, 339] width 1129 height 679
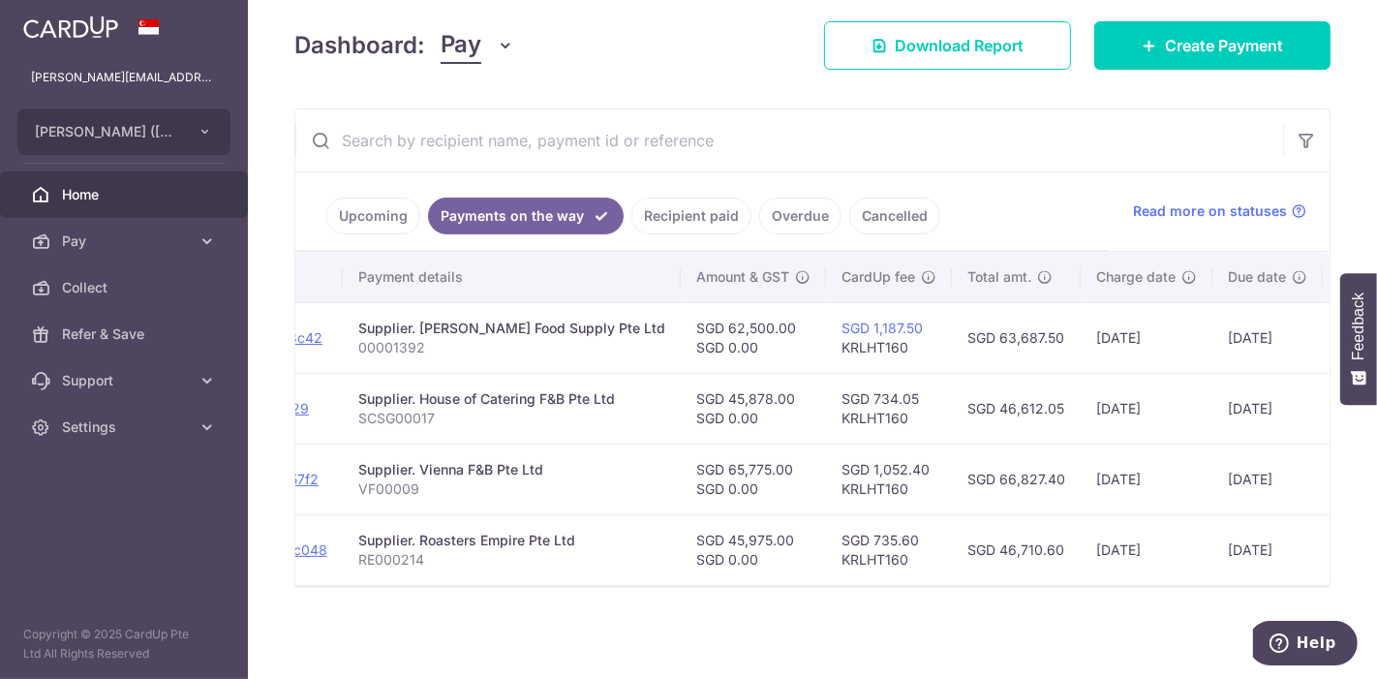
scroll to position [0, 345]
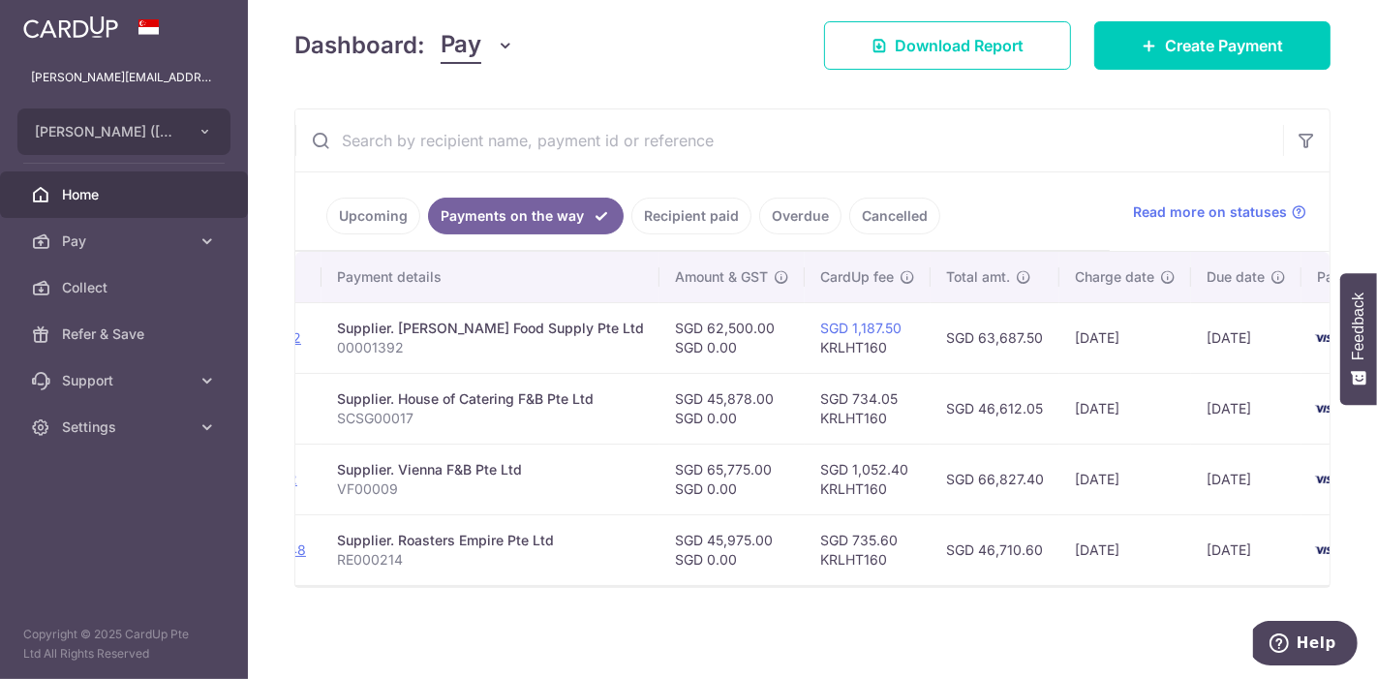
click at [486, 443] on td "Supplier. Vienna F&B Pte Ltd VF00009" at bounding box center [490, 478] width 338 height 71
click at [512, 413] on p "SCSG00017" at bounding box center [490, 418] width 307 height 19
drag, startPoint x: 738, startPoint y: 571, endPoint x: 1062, endPoint y: 586, distance: 324.6
click at [1062, 586] on div "Status Payment ID Payment details Amount & GST CardUp fee Total amt. Charge dat…" at bounding box center [812, 419] width 1034 height 335
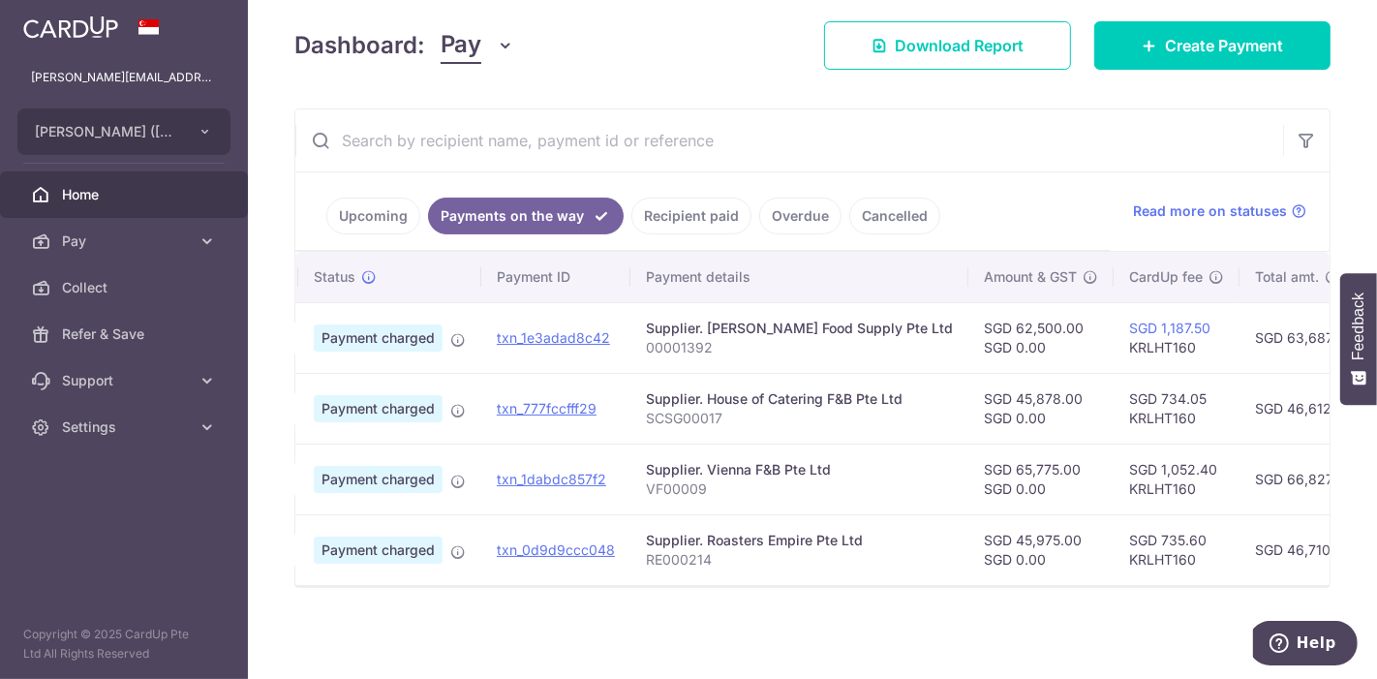
scroll to position [0, 152]
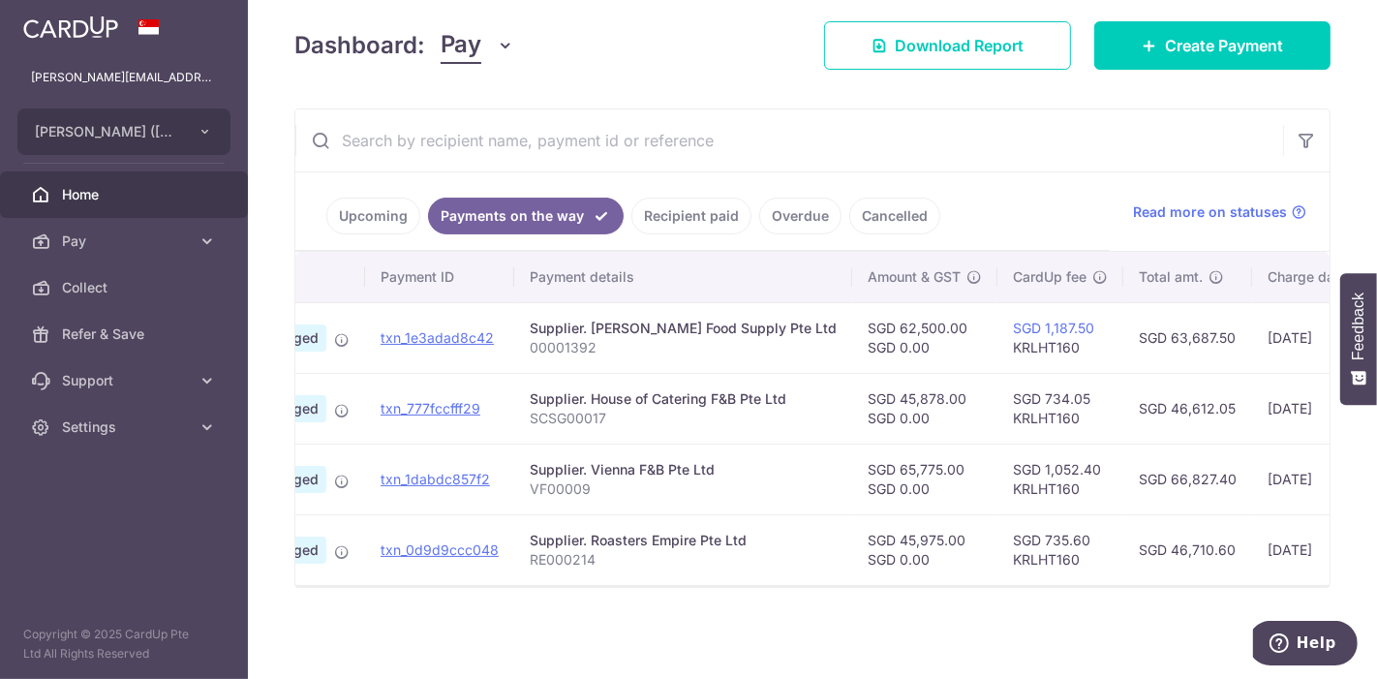
drag, startPoint x: 374, startPoint y: 213, endPoint x: 426, endPoint y: 258, distance: 69.3
click at [374, 212] on link "Upcoming" at bounding box center [373, 215] width 94 height 37
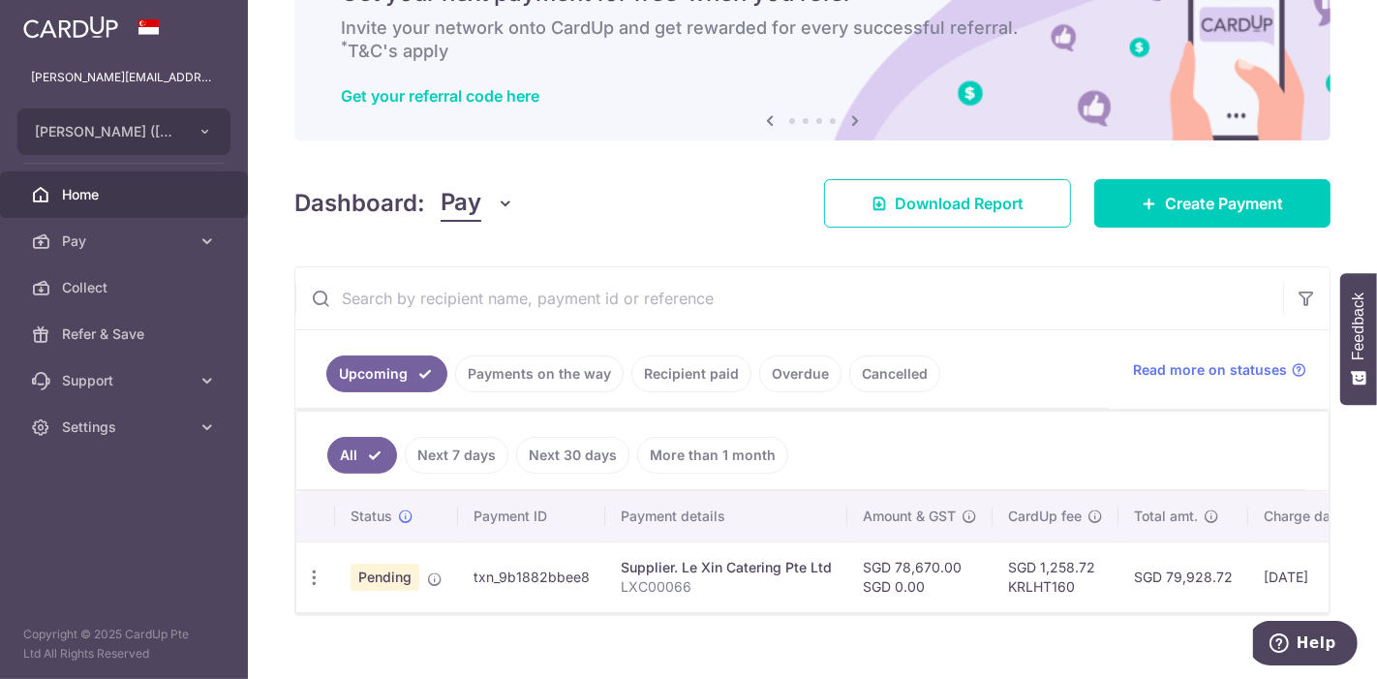
scroll to position [140, 0]
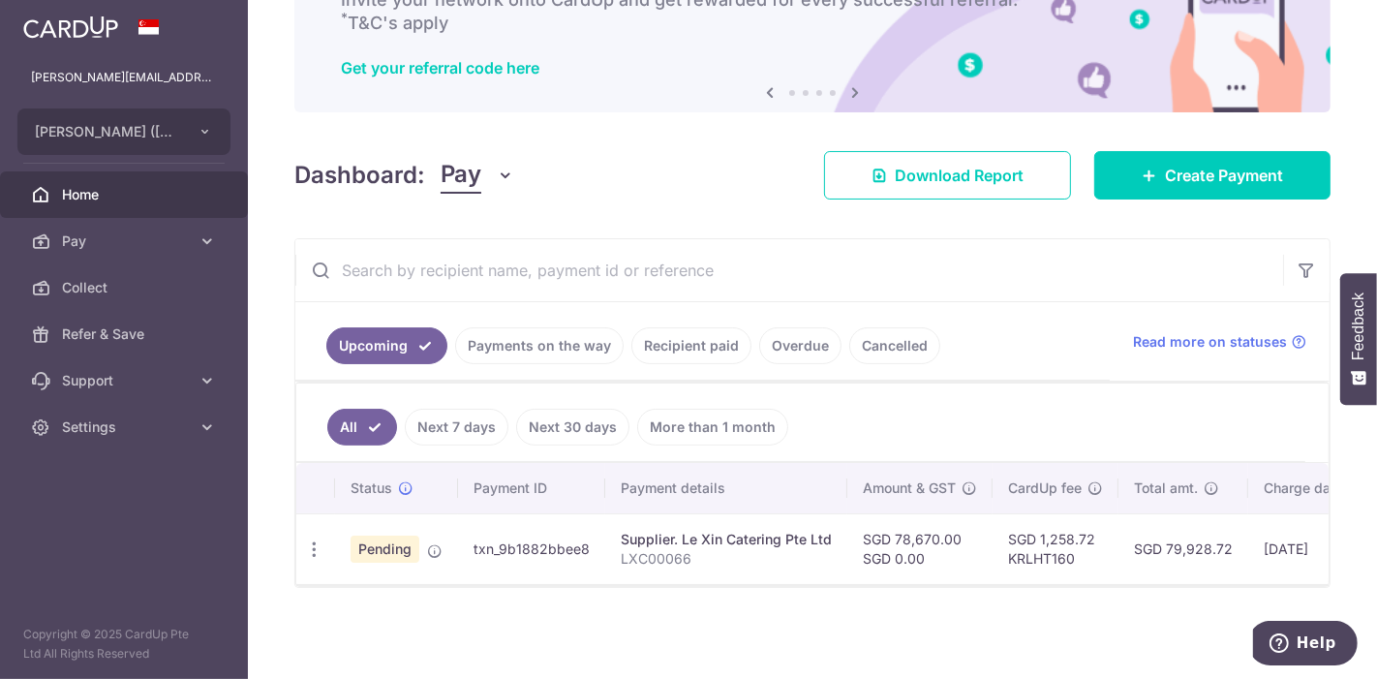
click at [544, 344] on link "Payments on the way" at bounding box center [539, 345] width 168 height 37
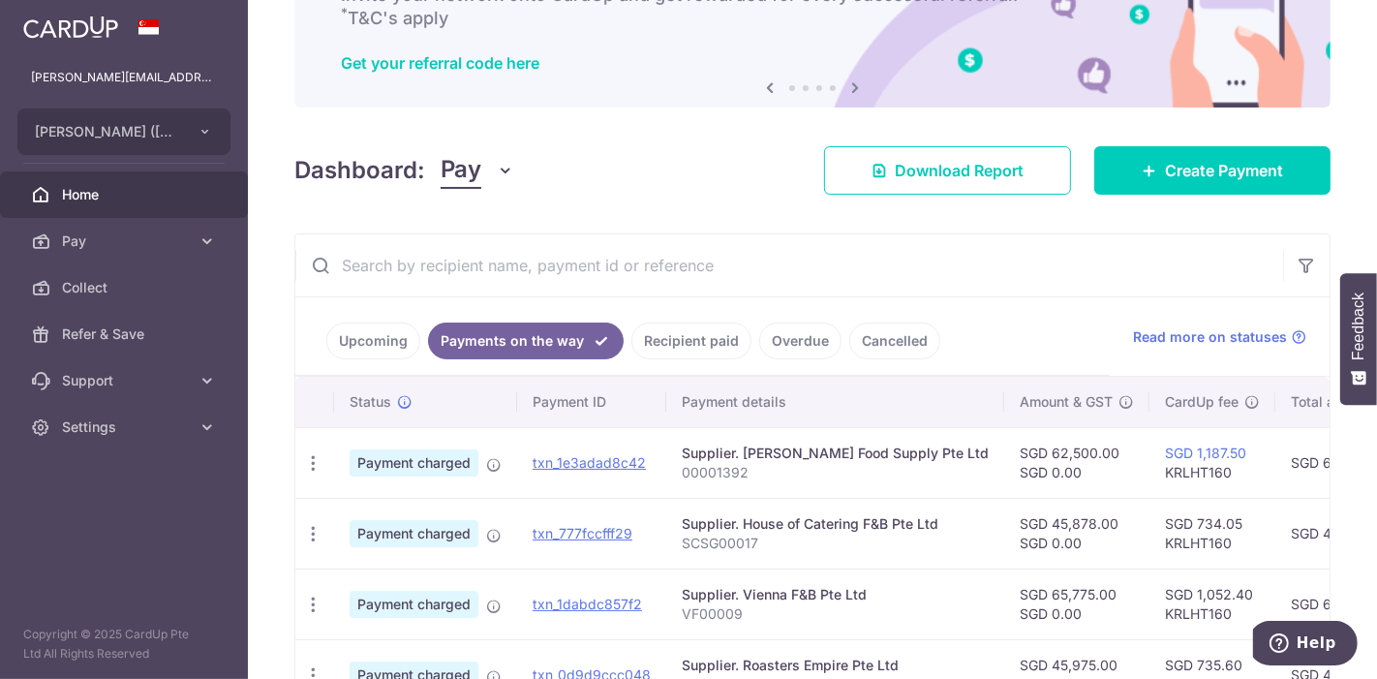
scroll to position [249, 0]
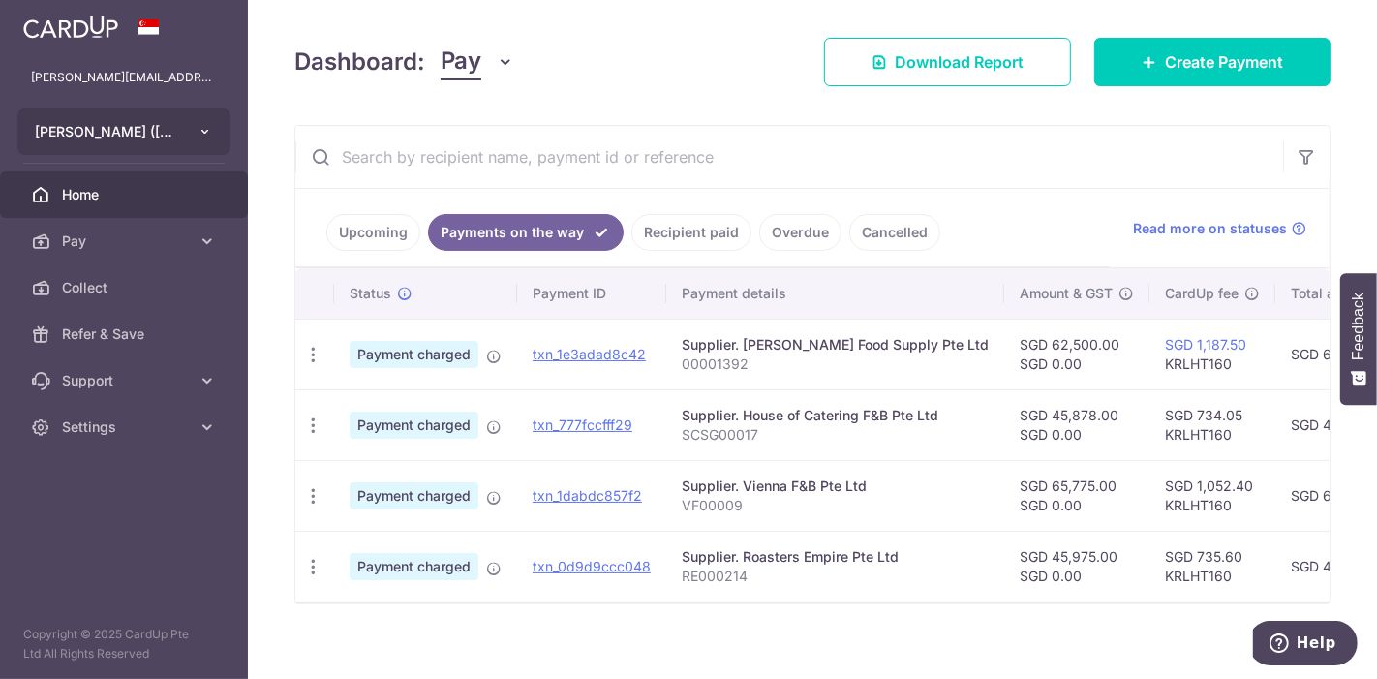
click at [191, 134] on button "KENNY ROGERS (MARINA SQUARE) PTE. LTD." at bounding box center [123, 131] width 213 height 46
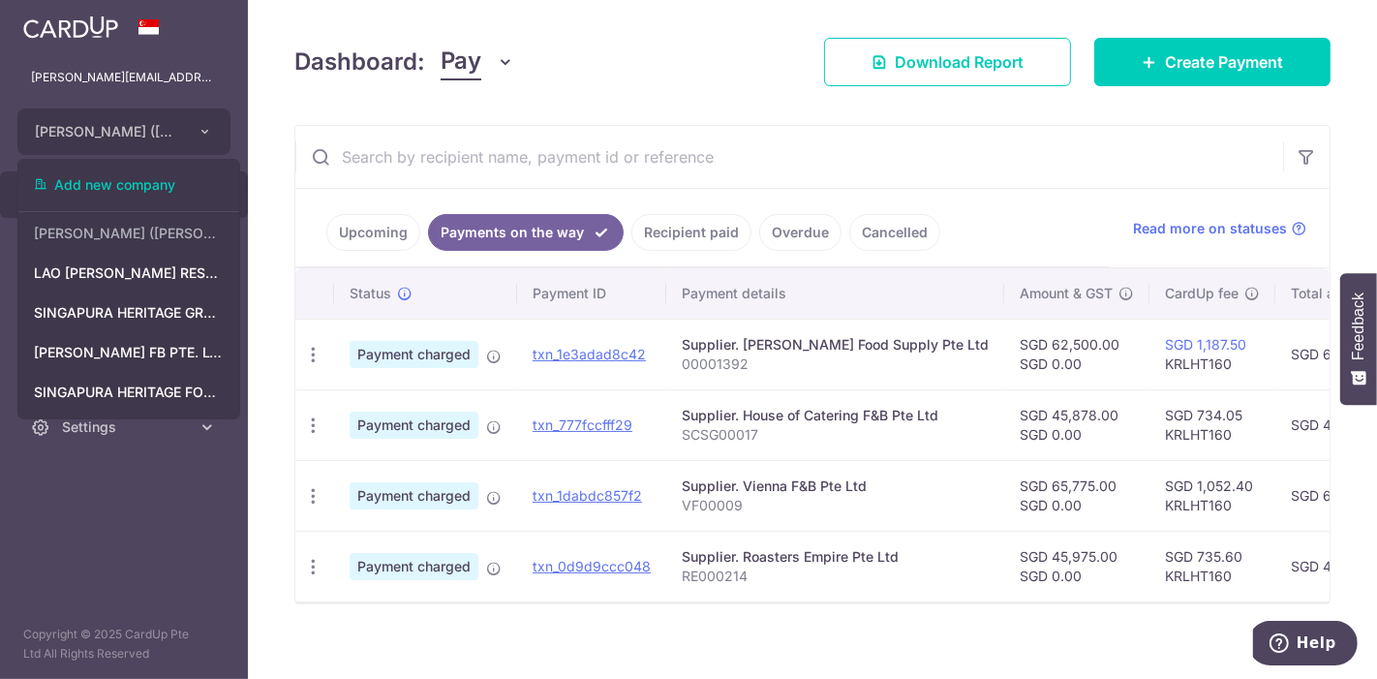
click at [137, 245] on link "KENNY ROGERS (MARINA SQUARE) PTE. LTD." at bounding box center [128, 233] width 221 height 35
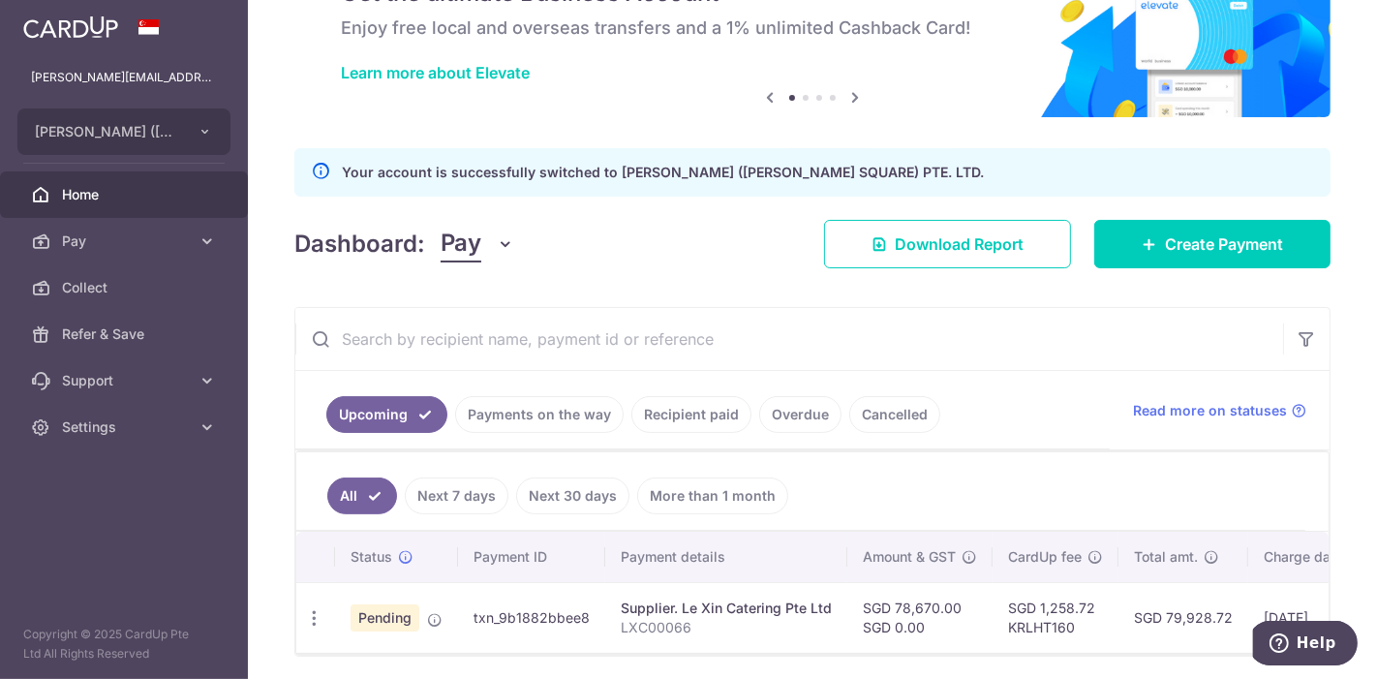
scroll to position [180, 0]
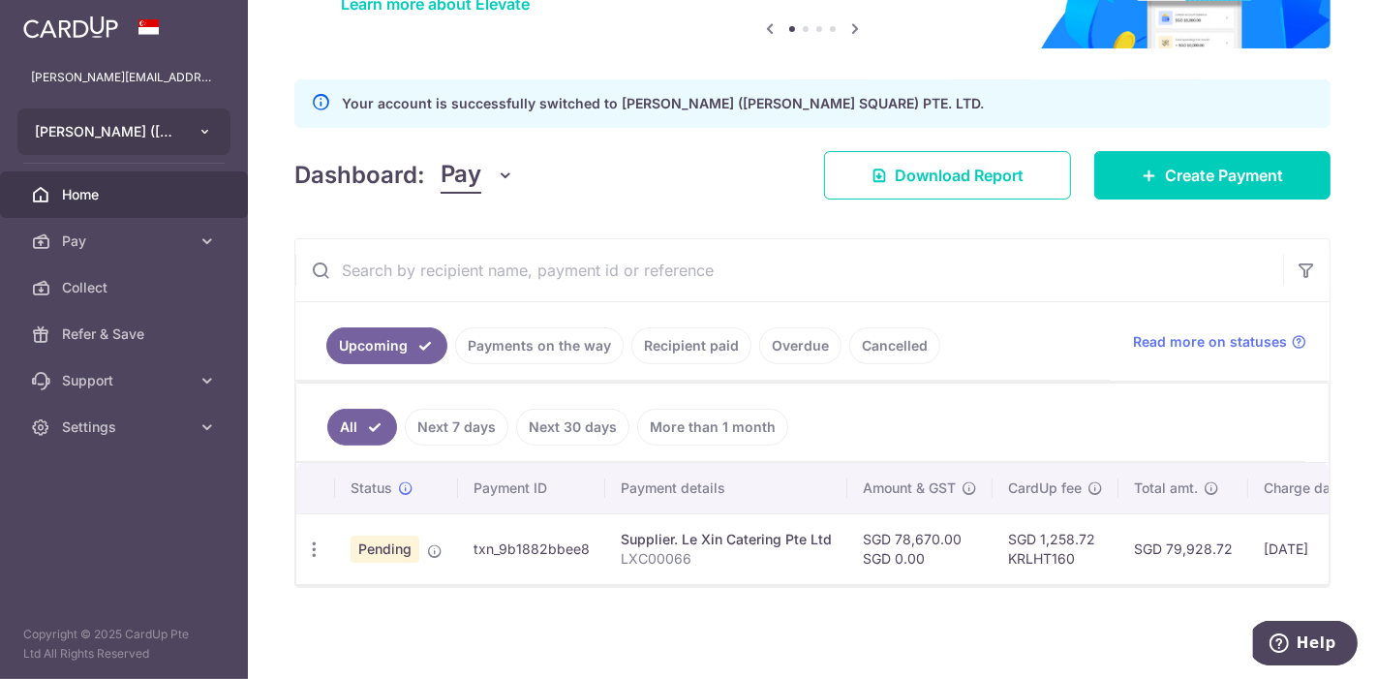
click at [155, 142] on button "KENNY ROGERS (MARINA SQUARE) PTE. LTD." at bounding box center [123, 131] width 213 height 46
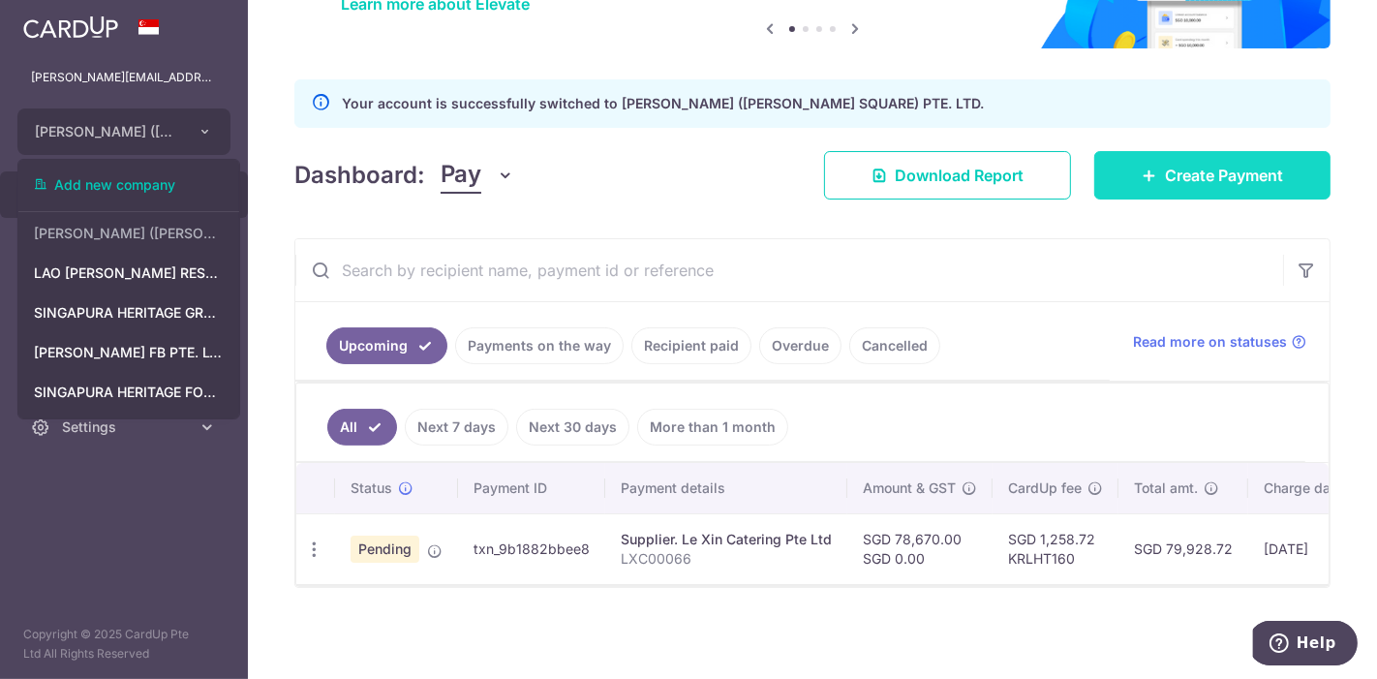
click at [1225, 169] on span "Create Payment" at bounding box center [1224, 175] width 118 height 23
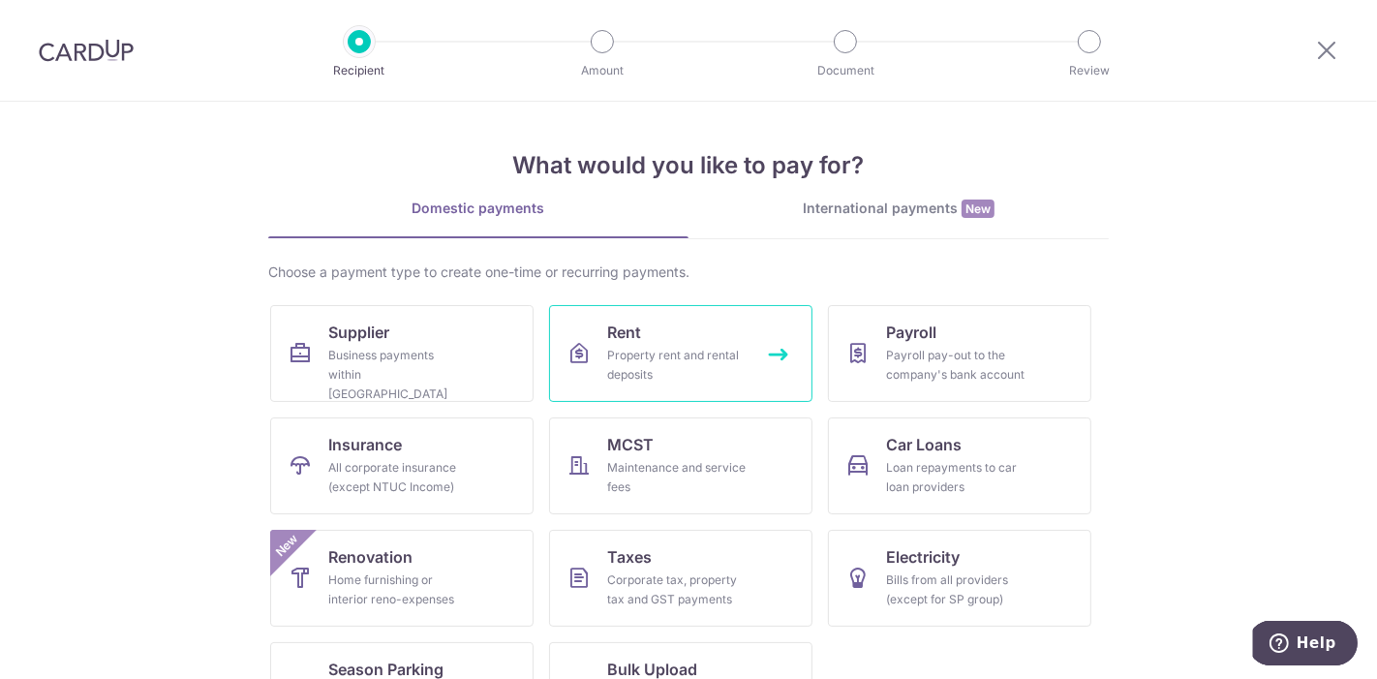
click at [630, 358] on div "Property rent and rental deposits" at bounding box center [676, 365] width 139 height 39
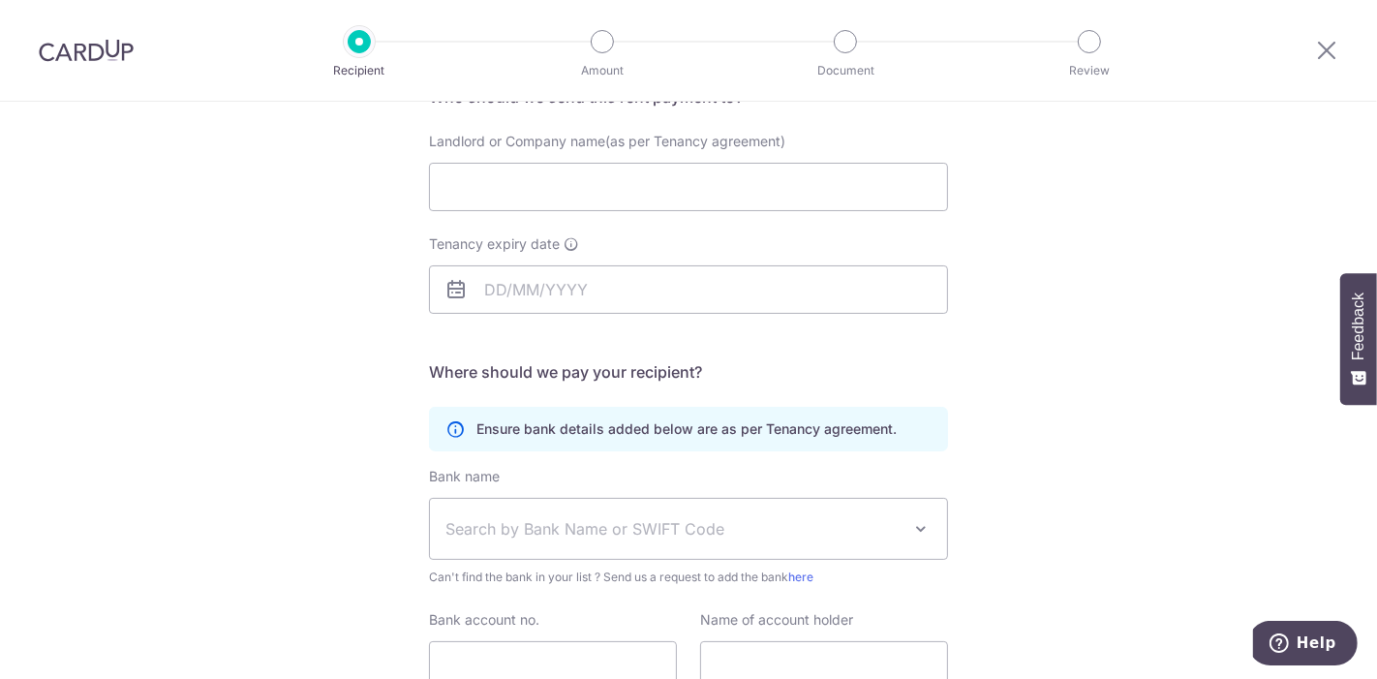
scroll to position [19, 0]
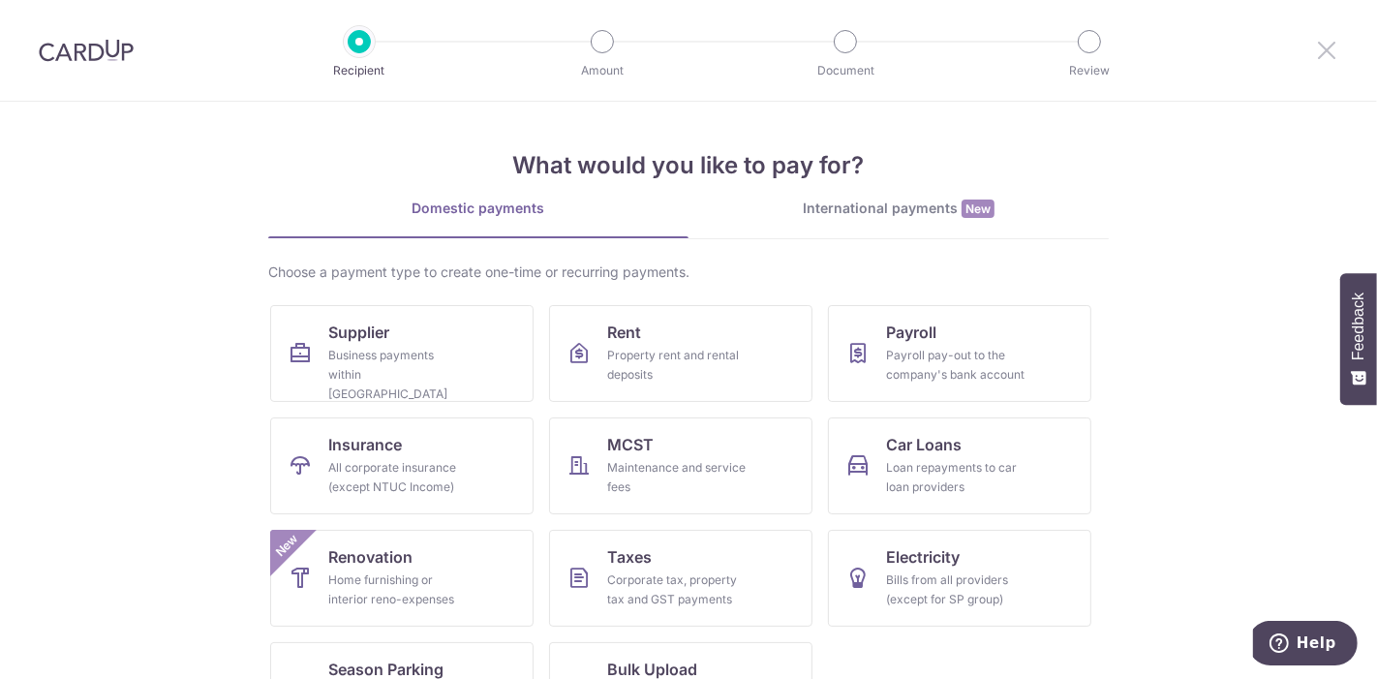
click at [1333, 40] on icon at bounding box center [1326, 50] width 23 height 24
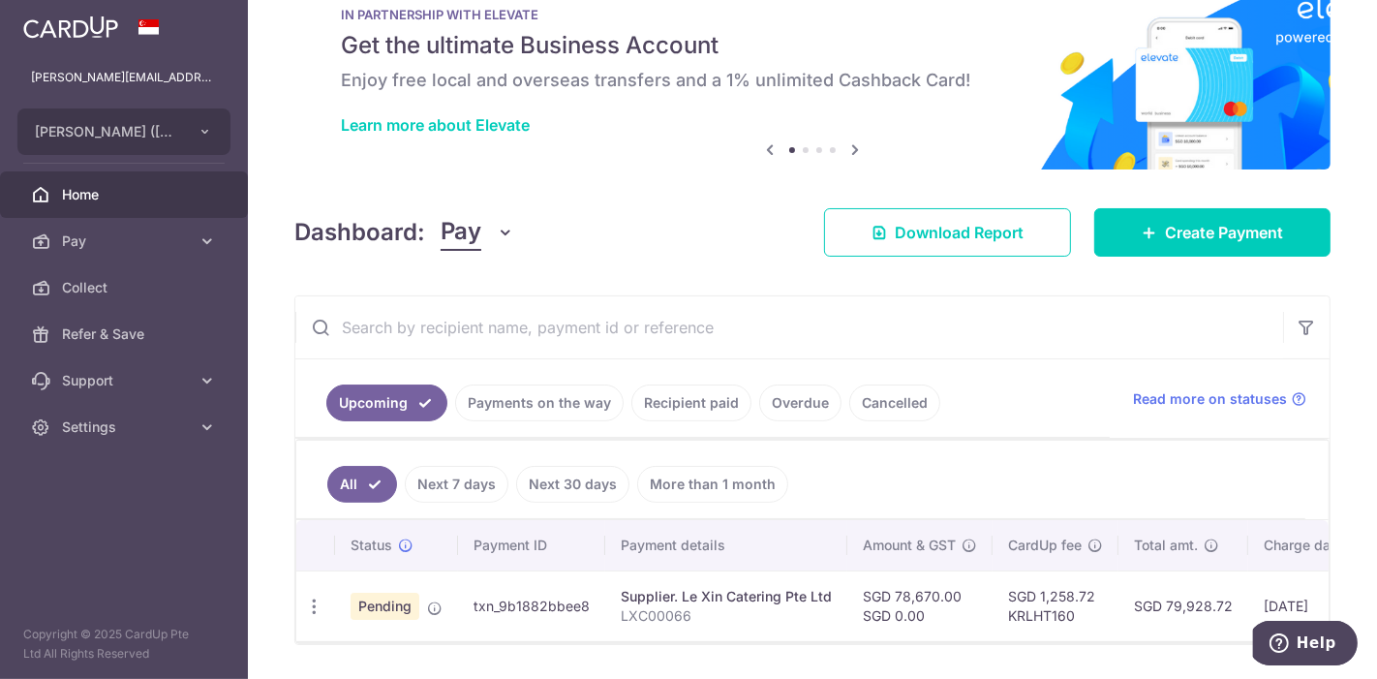
scroll to position [117, 0]
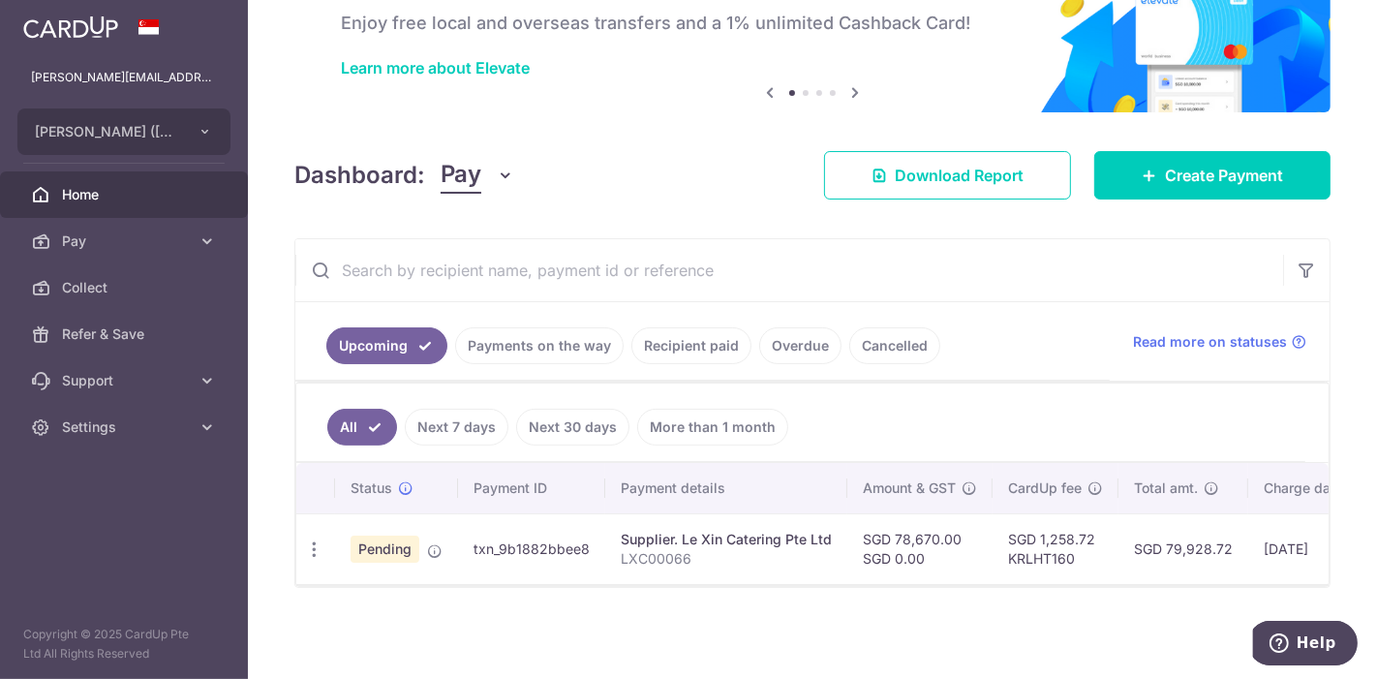
click at [581, 344] on link "Payments on the way" at bounding box center [539, 345] width 168 height 37
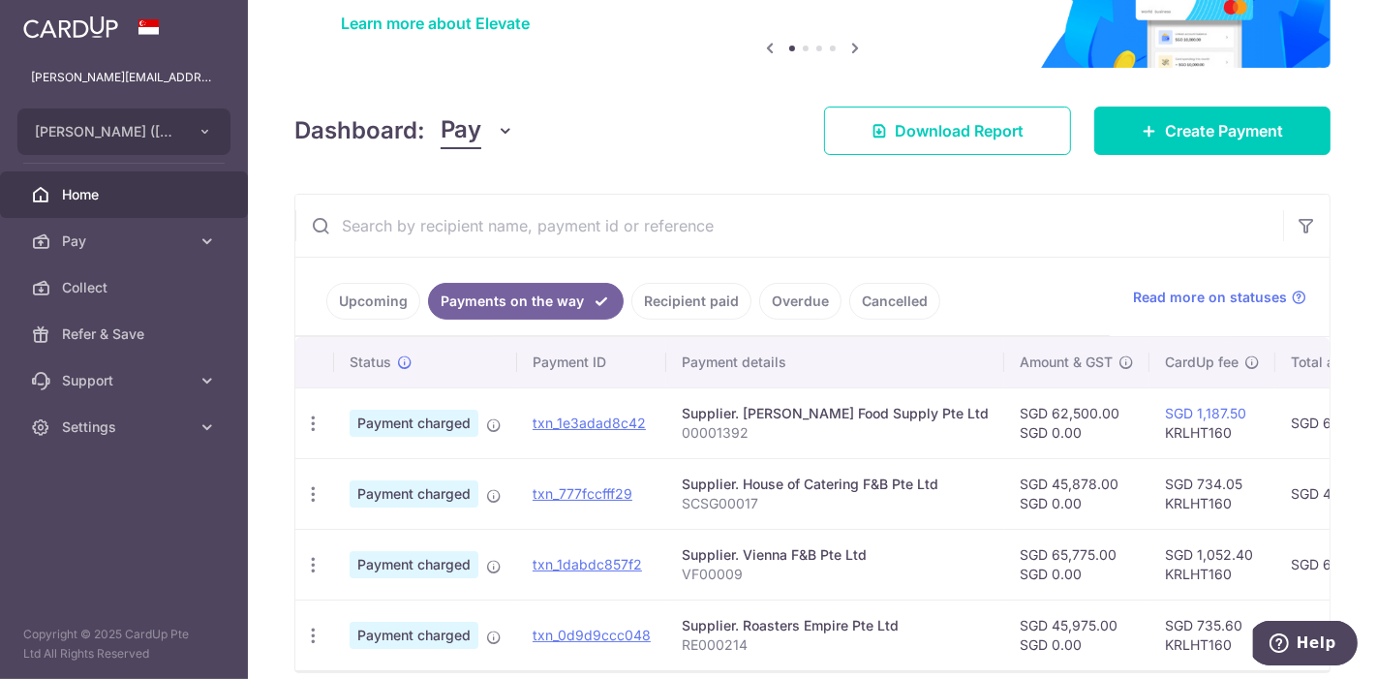
scroll to position [33, 0]
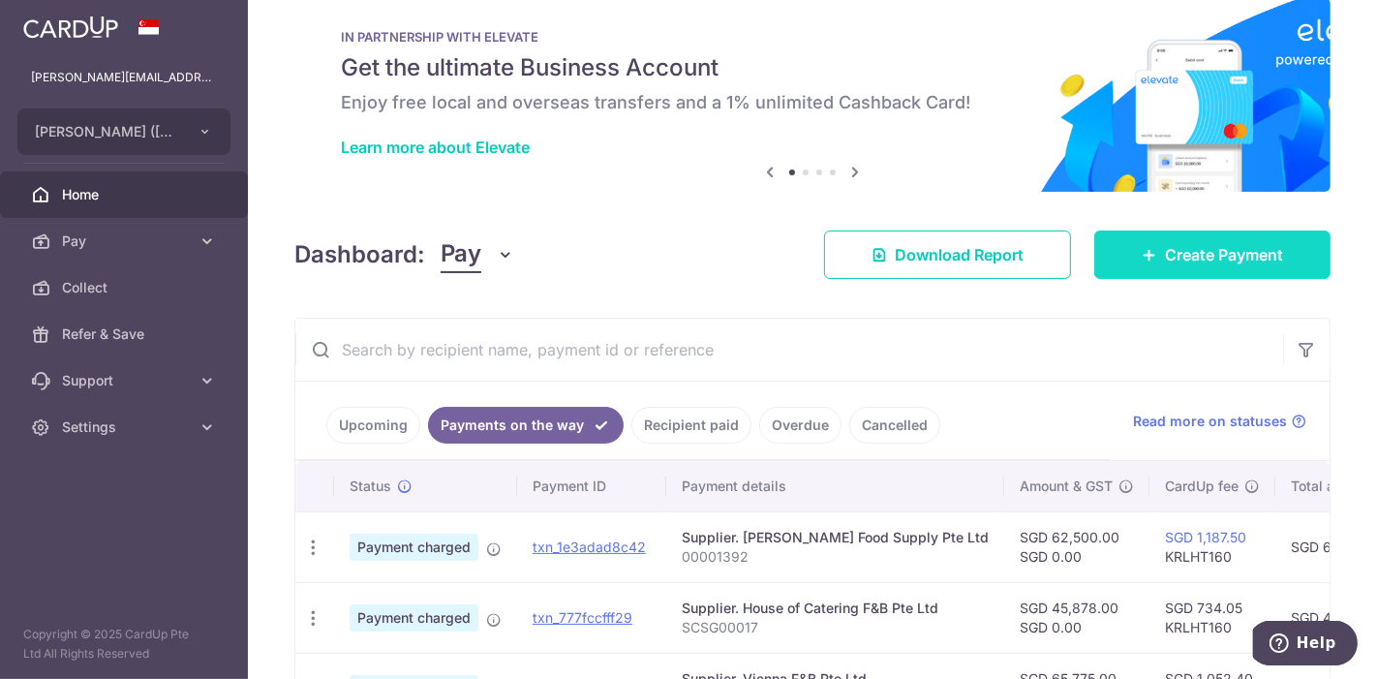
click at [1142, 235] on link "Create Payment" at bounding box center [1212, 254] width 236 height 48
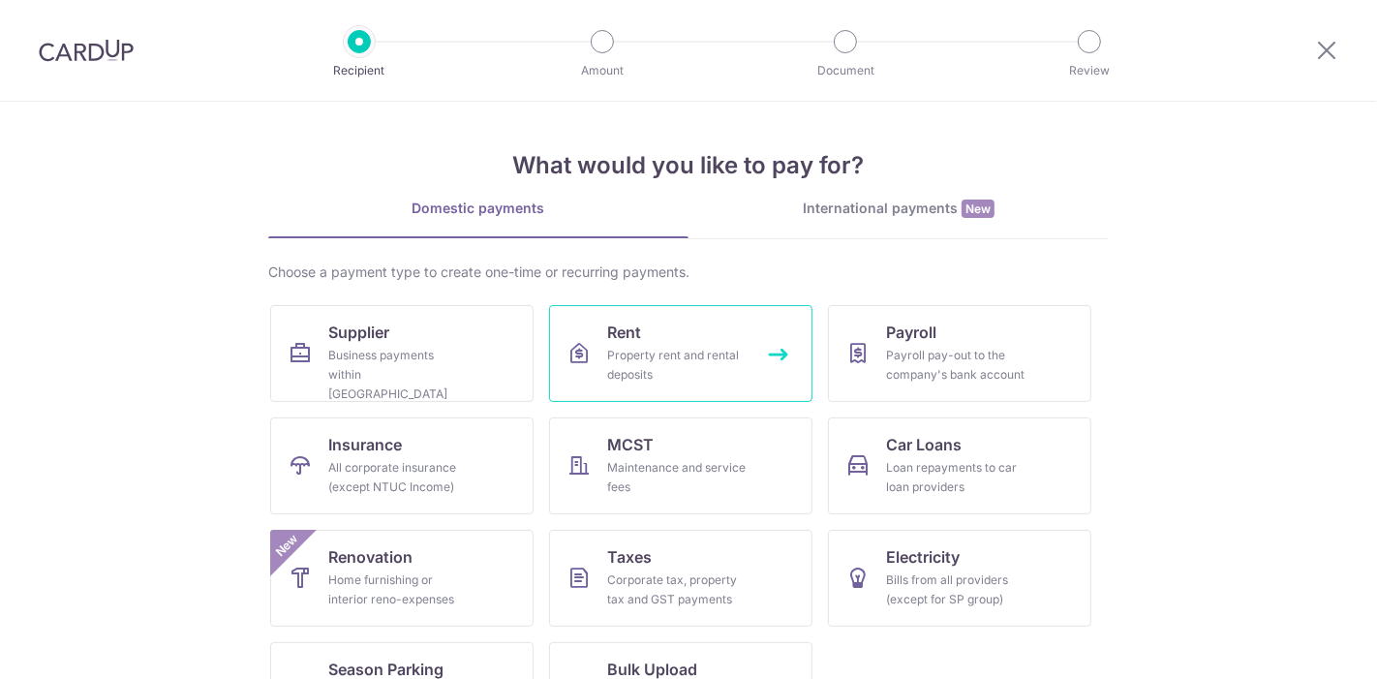
click at [648, 371] on div "Property rent and rental deposits" at bounding box center [676, 365] width 139 height 39
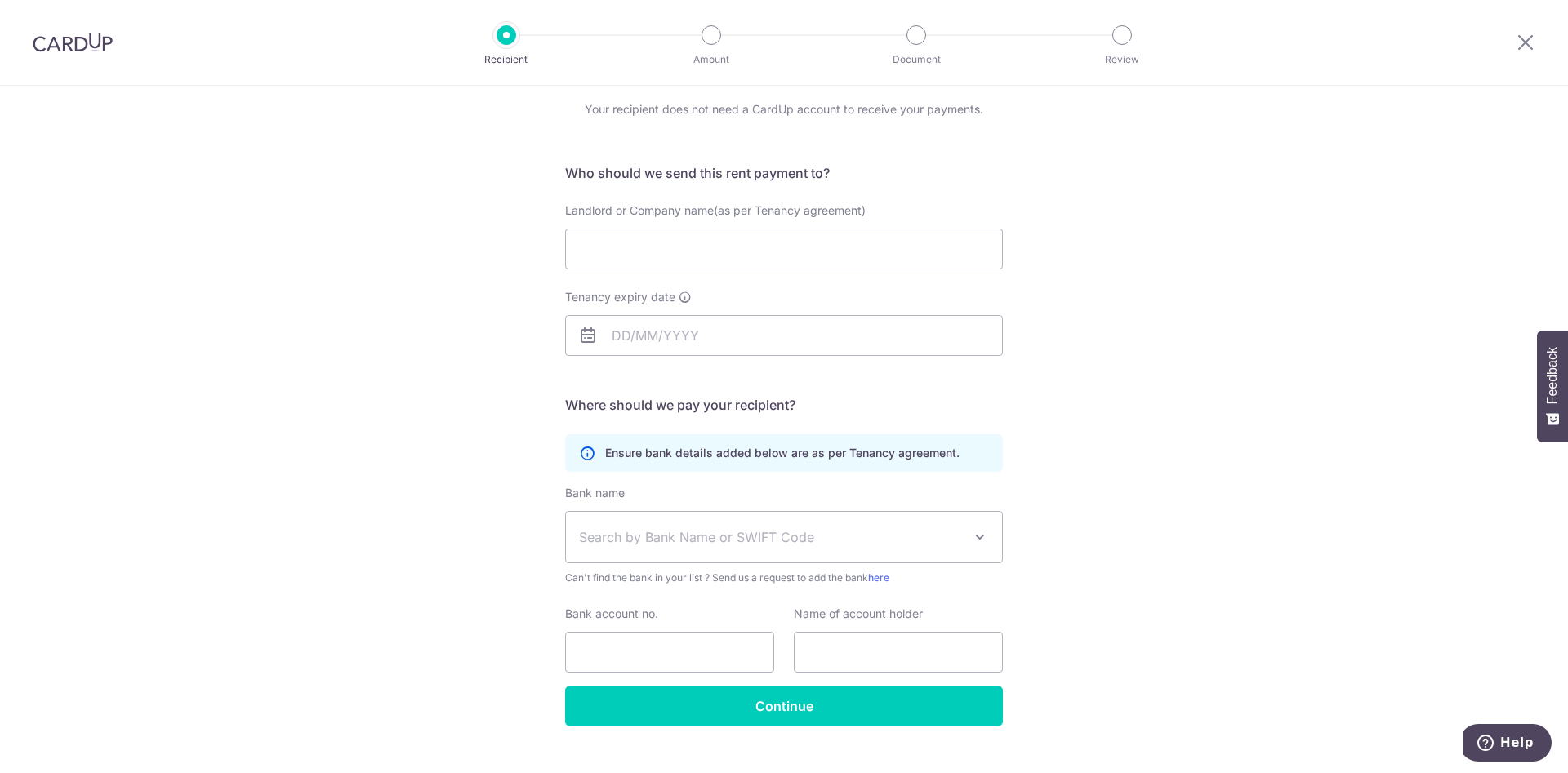
scroll to position [55, 0]
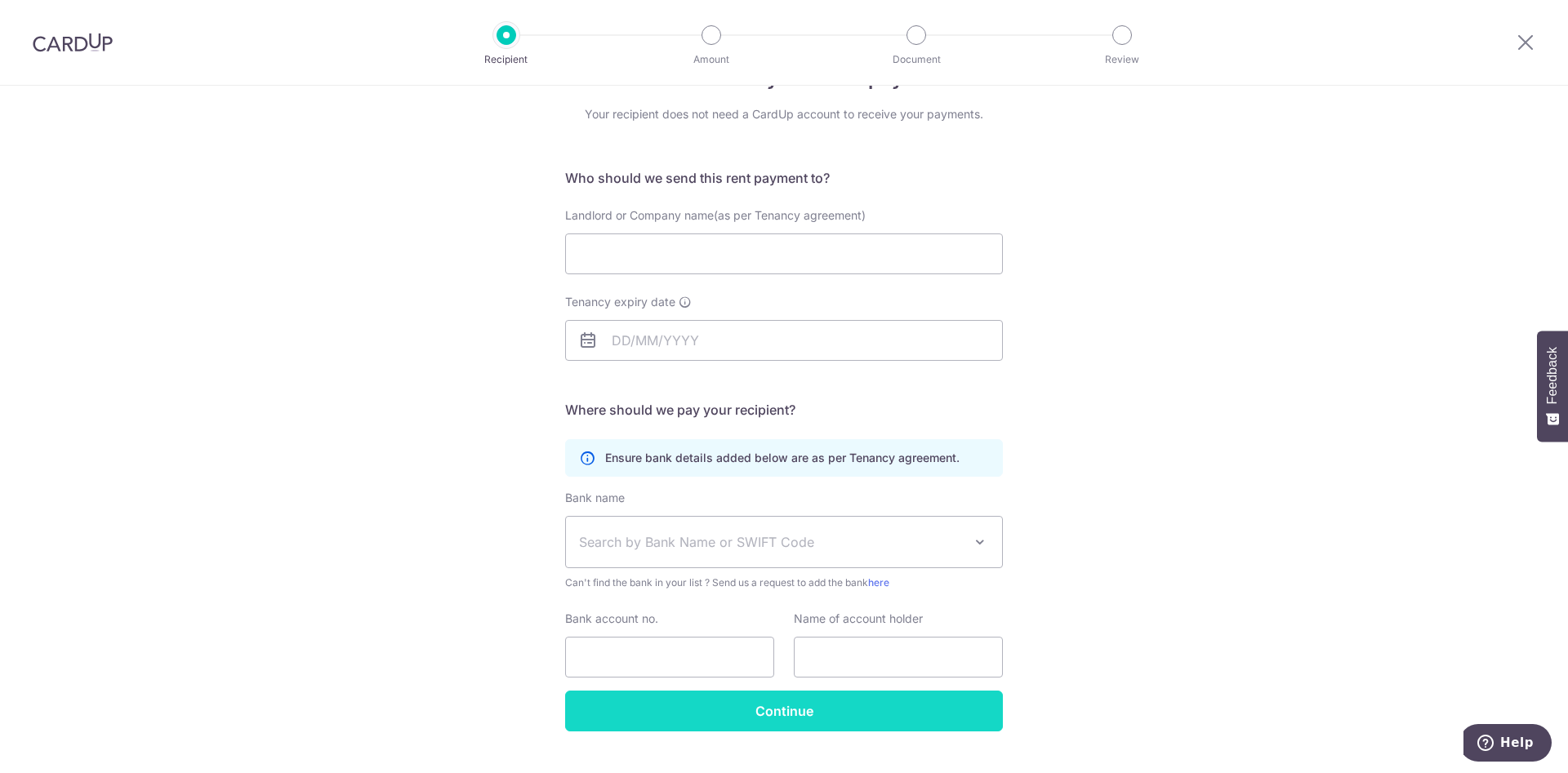
click at [830, 572] on input "Continue" at bounding box center [784, 711] width 438 height 40
